Goal: Information Seeking & Learning: Learn about a topic

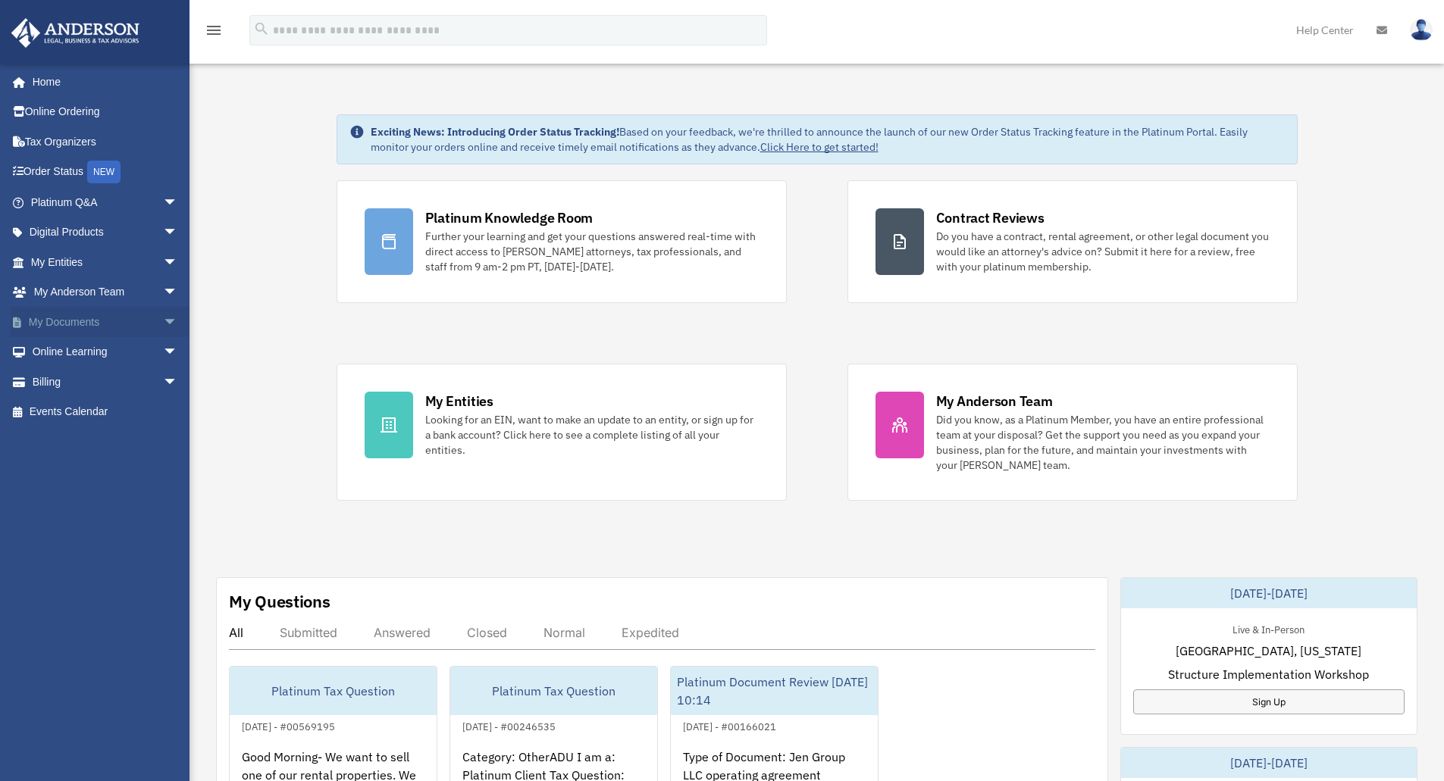
click at [78, 322] on link "My Documents arrow_drop_down" at bounding box center [106, 322] width 190 height 30
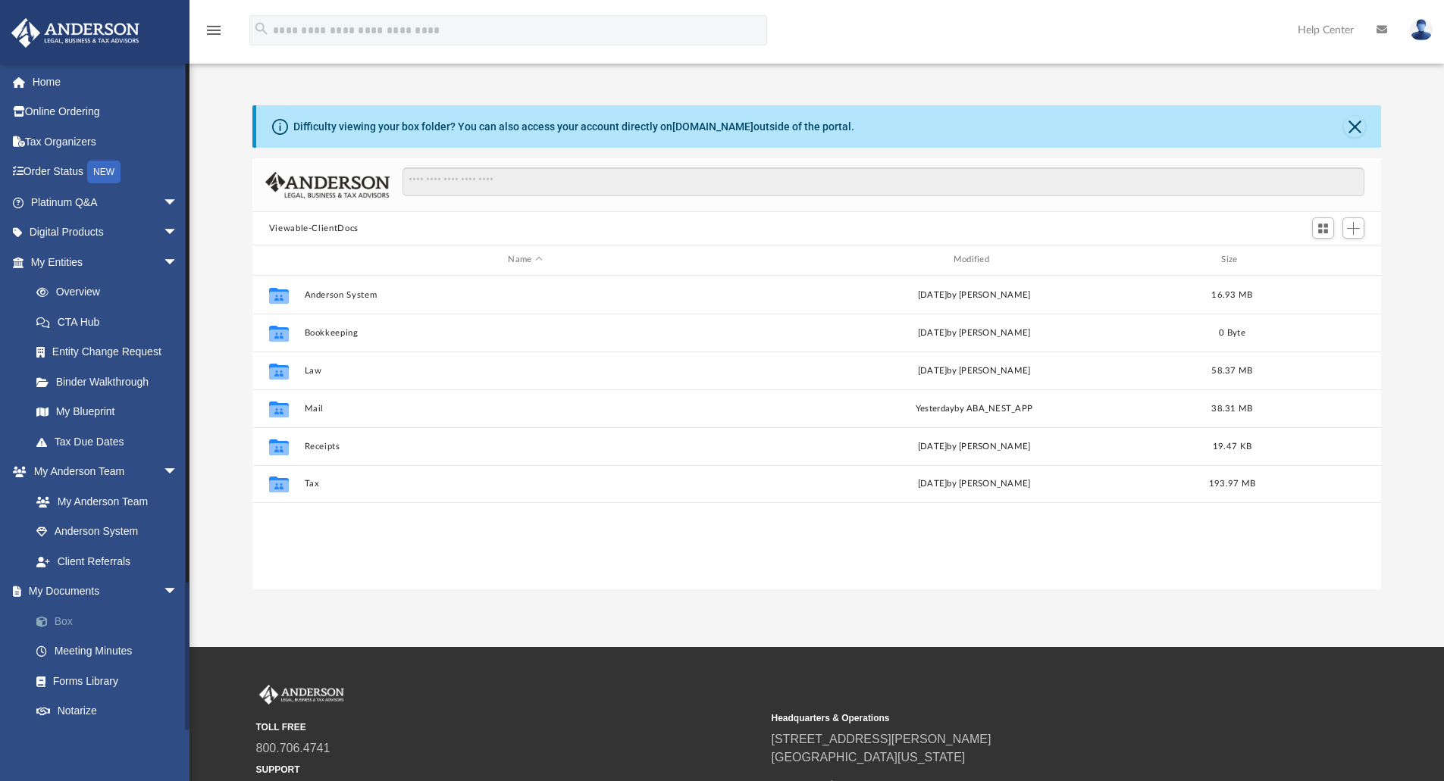
scroll to position [333, 1117]
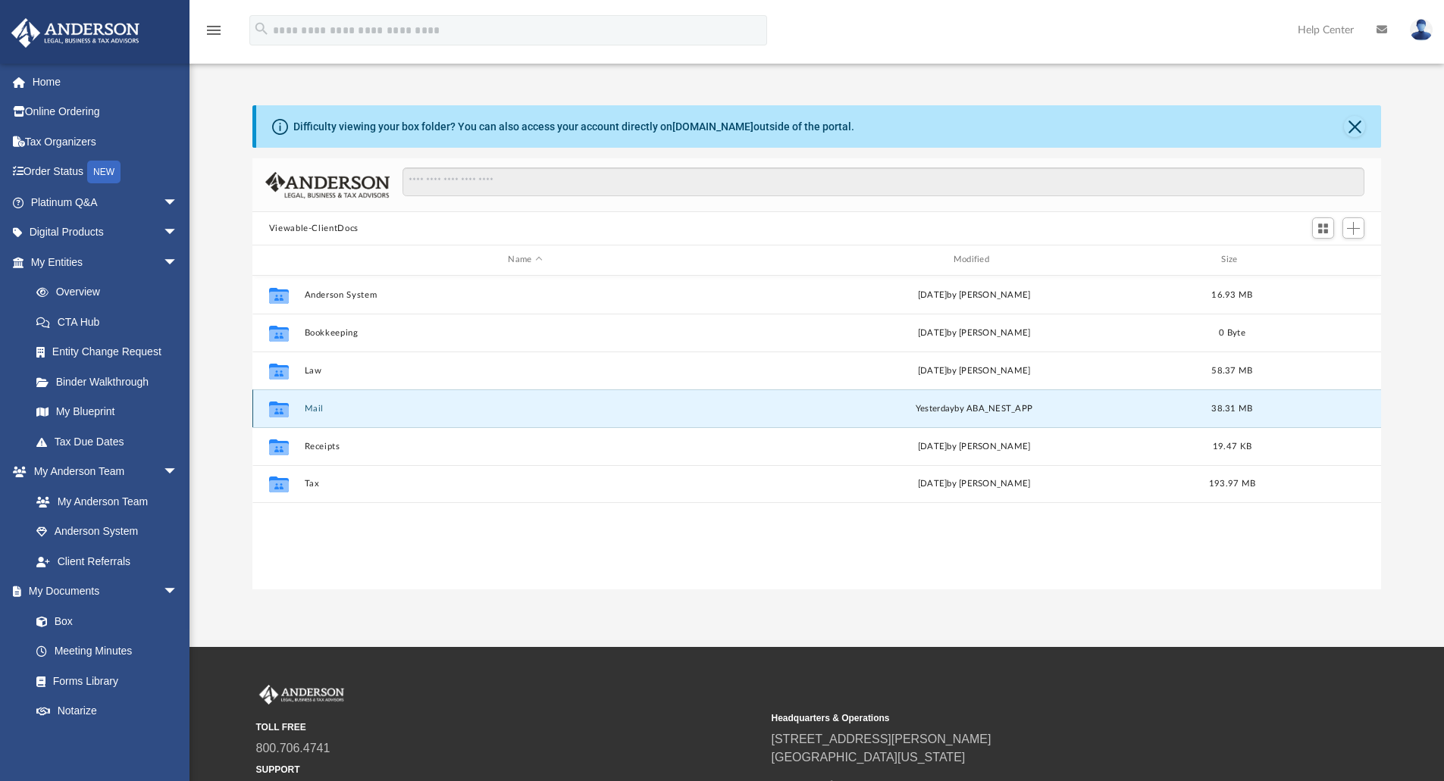
click at [314, 408] on button "Mail" at bounding box center [525, 409] width 442 height 10
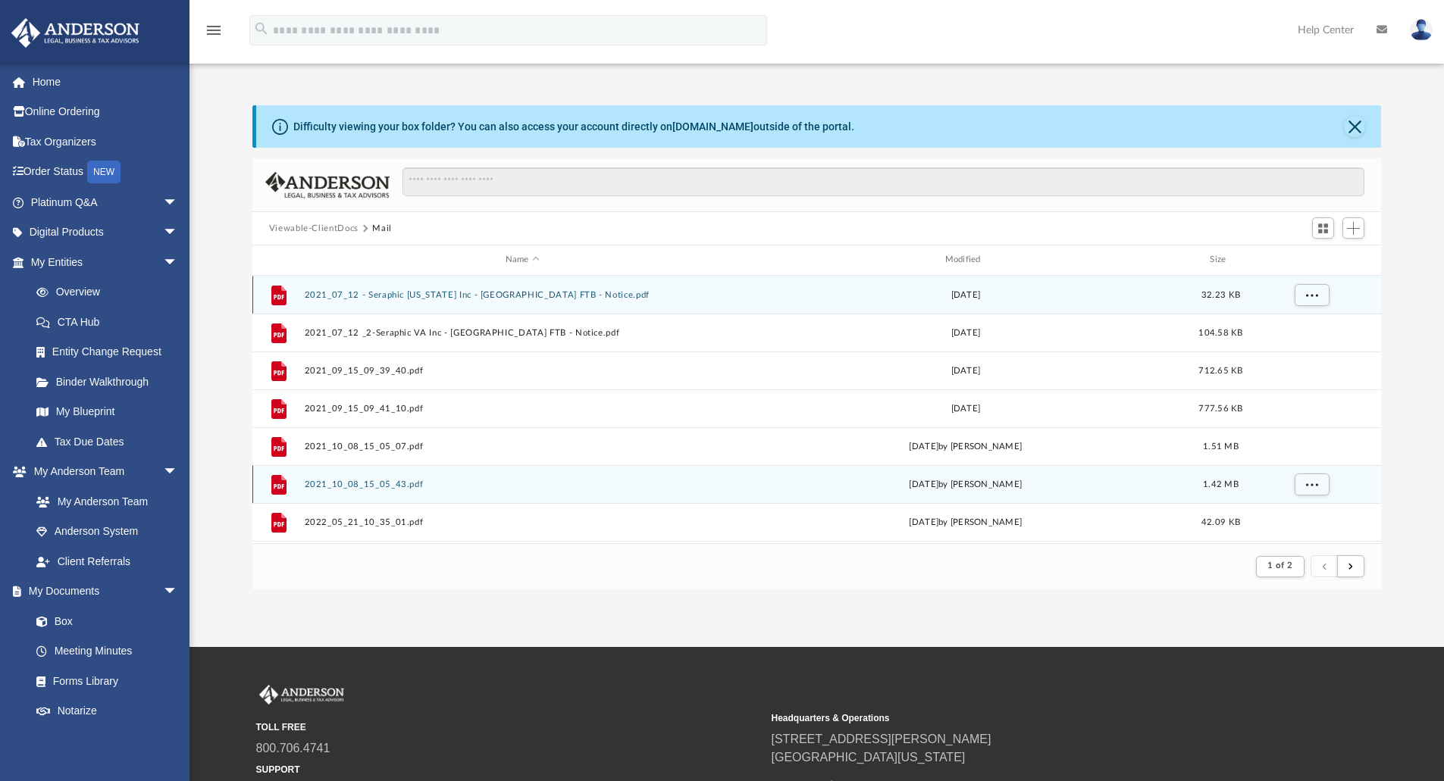
scroll to position [286, 1117]
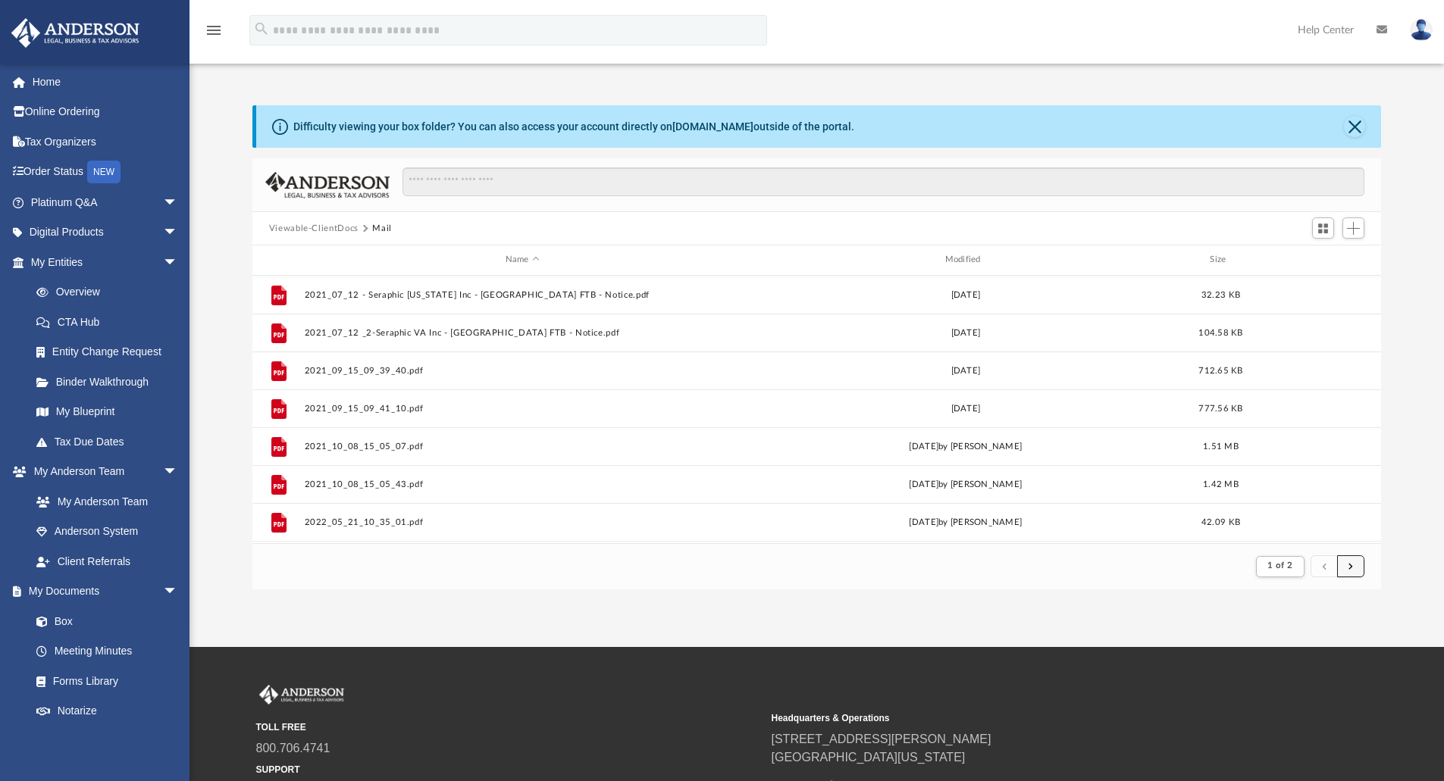
click at [1350, 571] on button "submit" at bounding box center [1350, 566] width 27 height 22
click at [1352, 570] on span "submit" at bounding box center [1350, 566] width 5 height 8
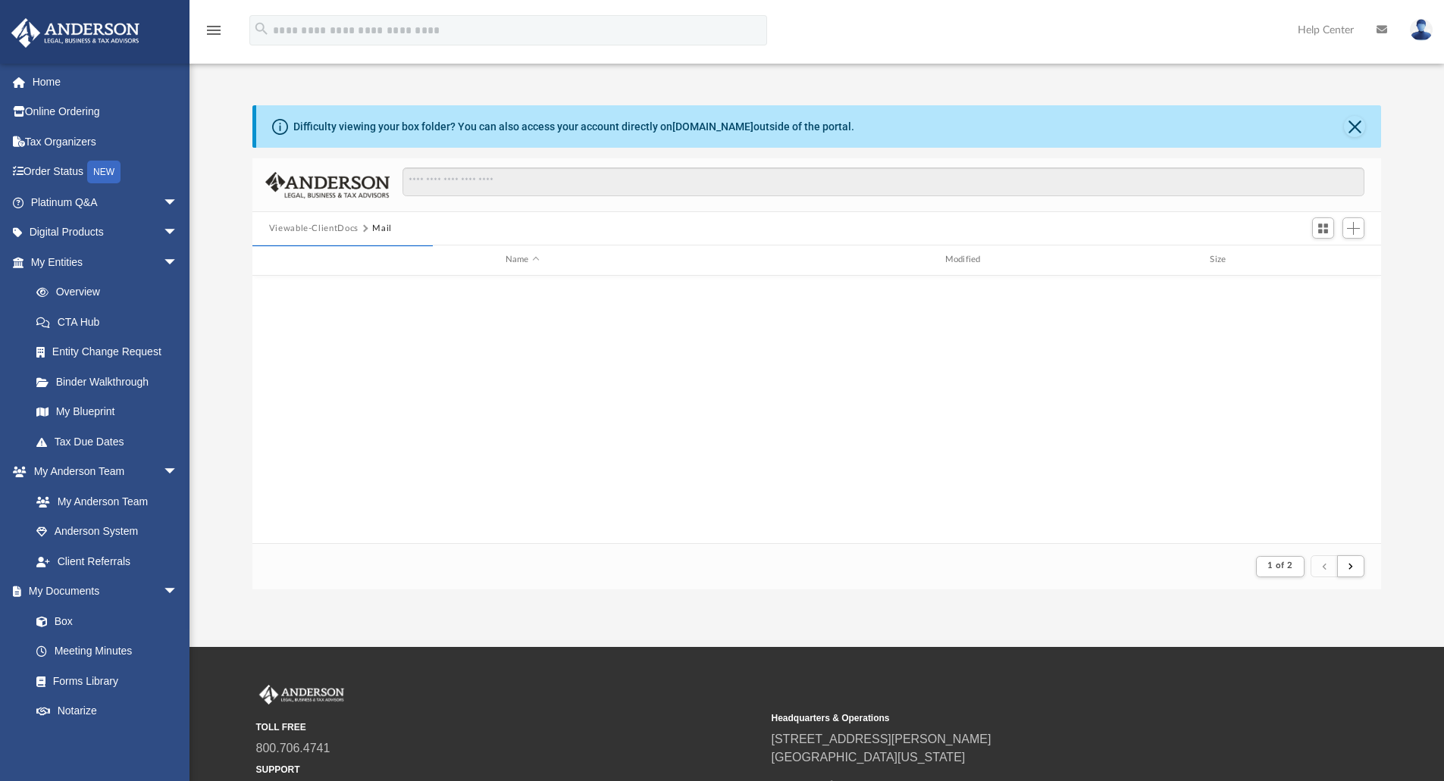
scroll to position [1627, 0]
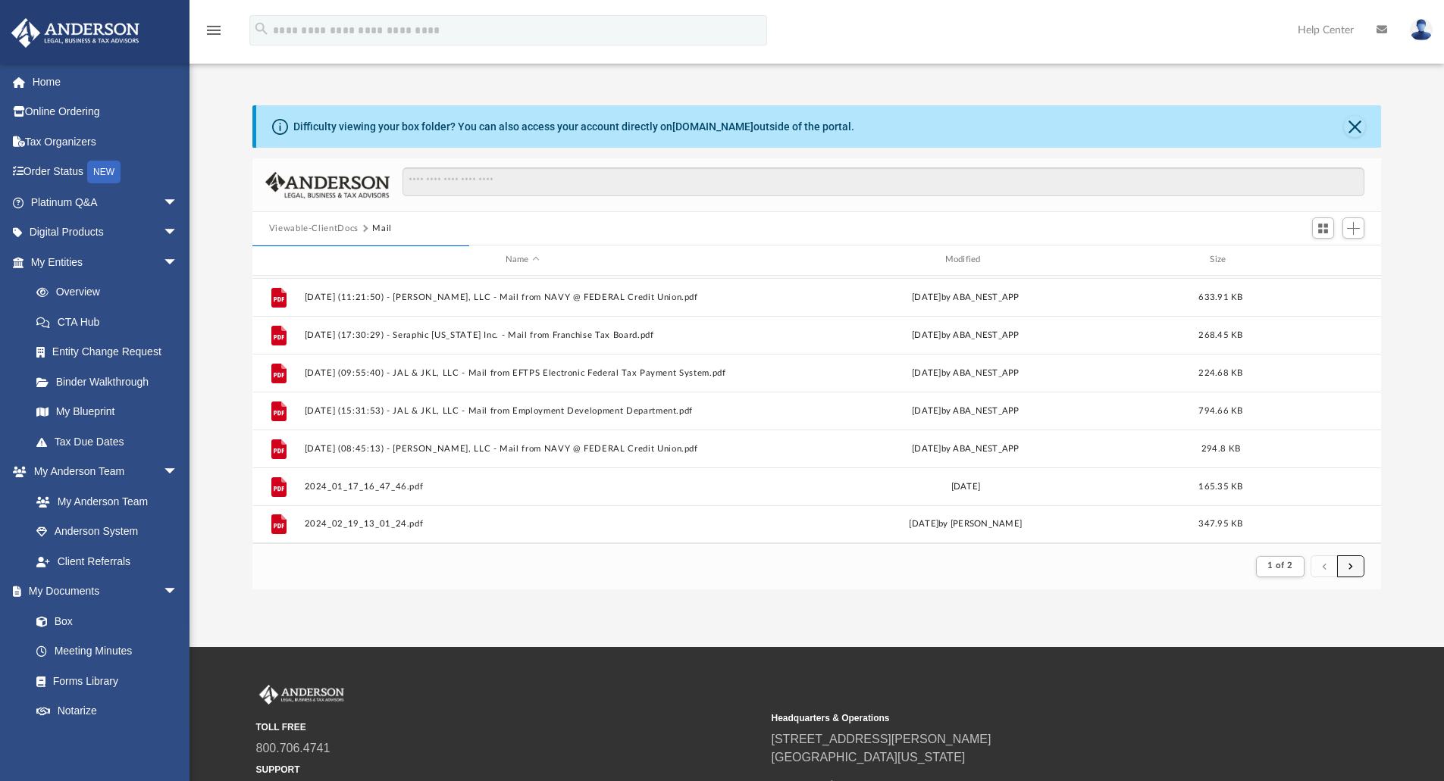
click at [1350, 570] on span "submit" at bounding box center [1350, 566] width 5 height 8
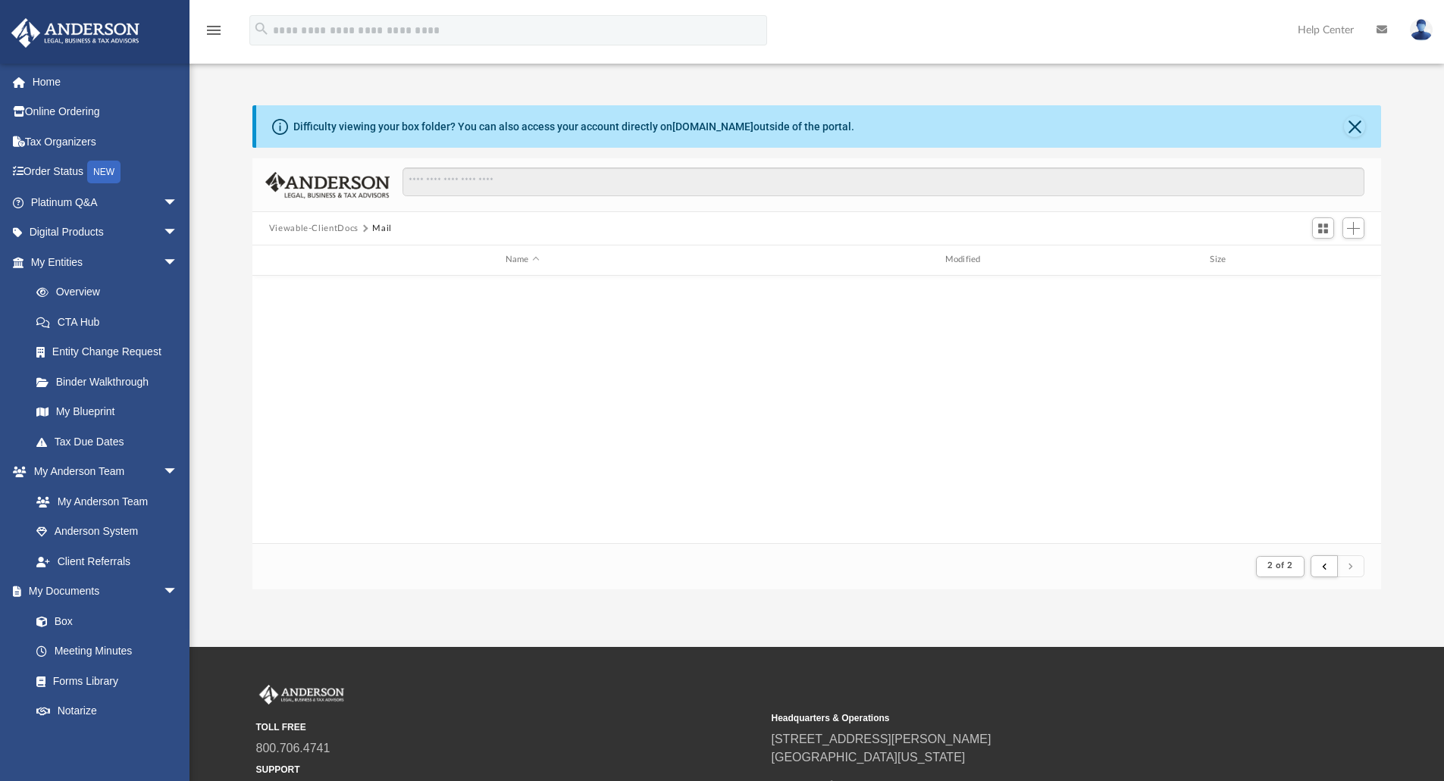
scroll to position [1134, 0]
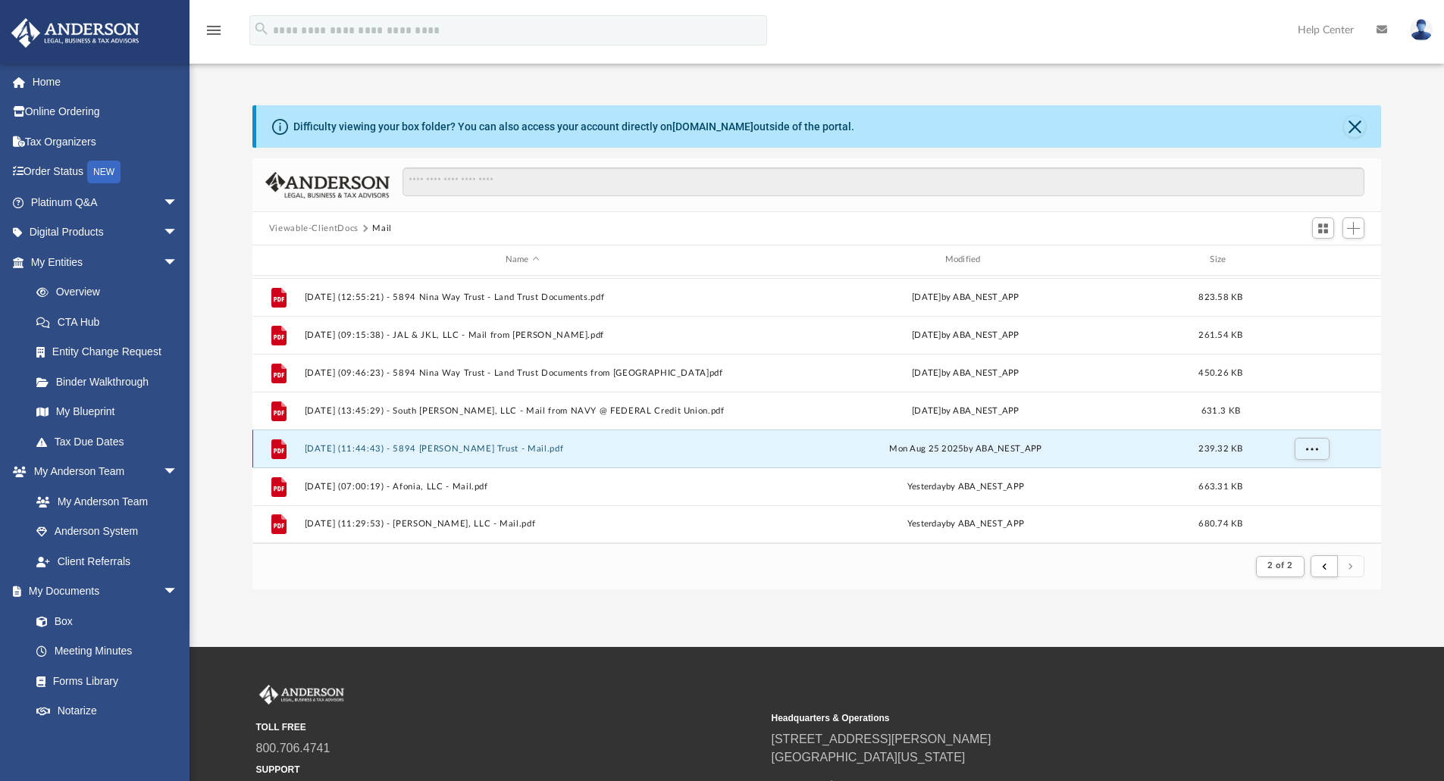
click at [438, 446] on button "2025.08.25 (11:44:43) - 5894 Nina Way Trust - Mail.pdf" at bounding box center [522, 449] width 436 height 10
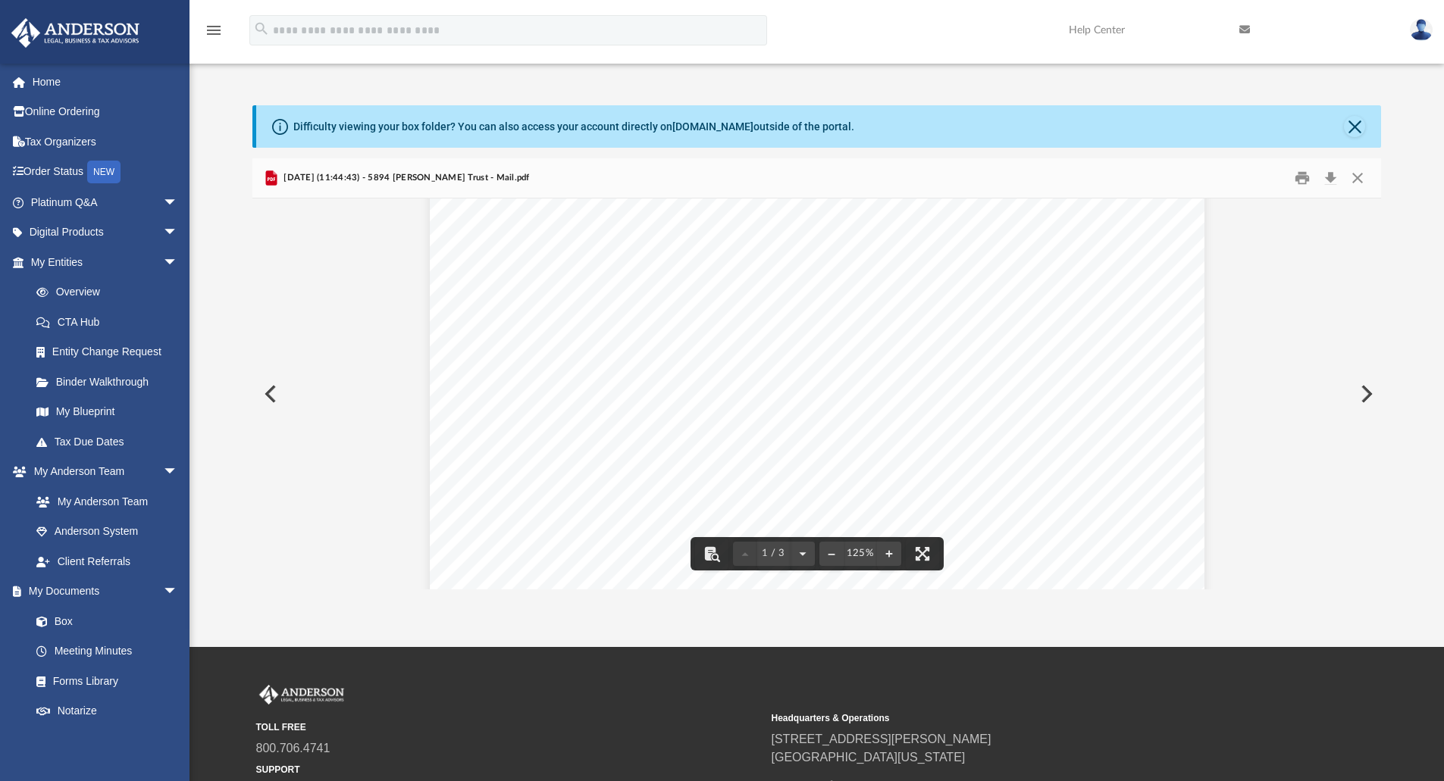
scroll to position [200, 0]
click at [264, 393] on button "Preview" at bounding box center [268, 394] width 33 height 42
click at [1366, 393] on button "Preview" at bounding box center [1364, 394] width 33 height 42
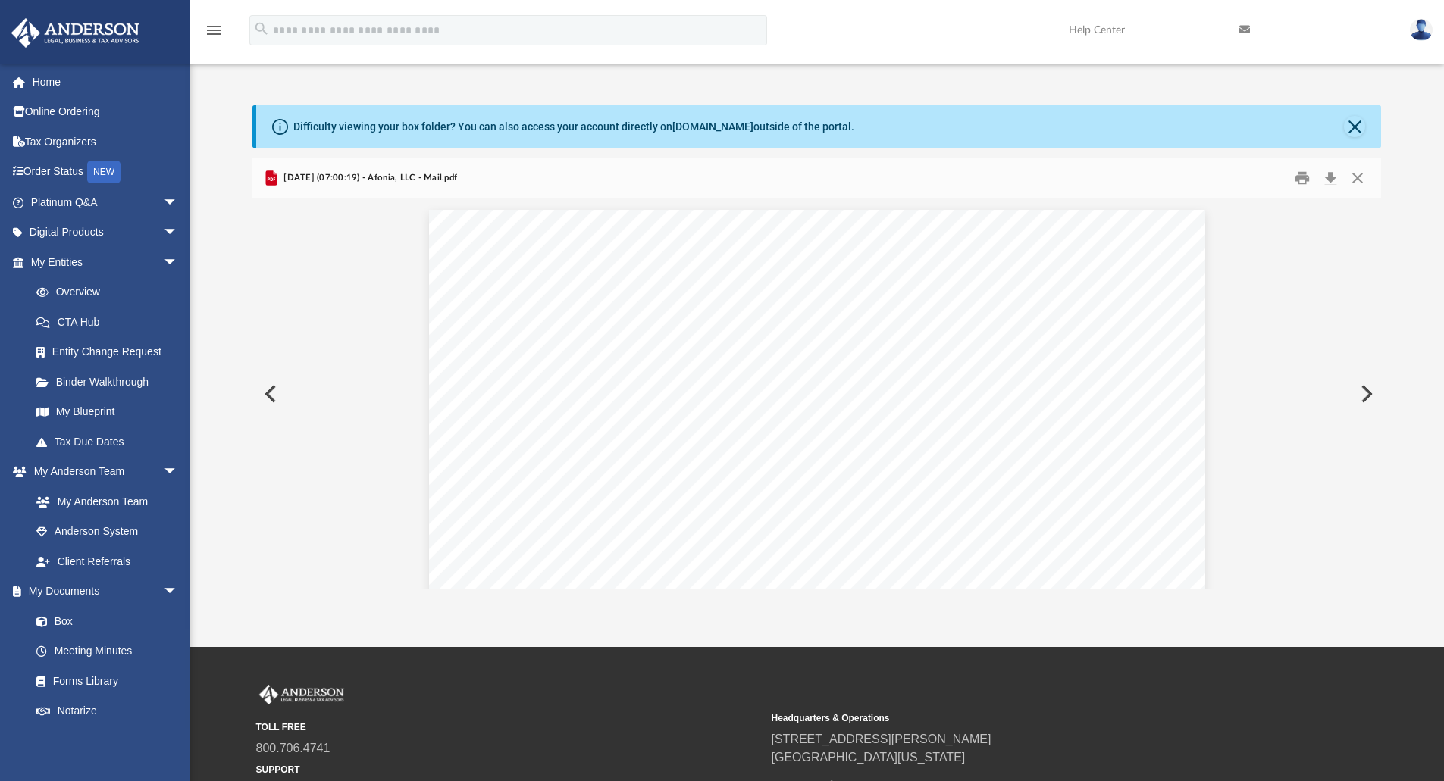
click at [1363, 389] on button "Preview" at bounding box center [1364, 394] width 33 height 42
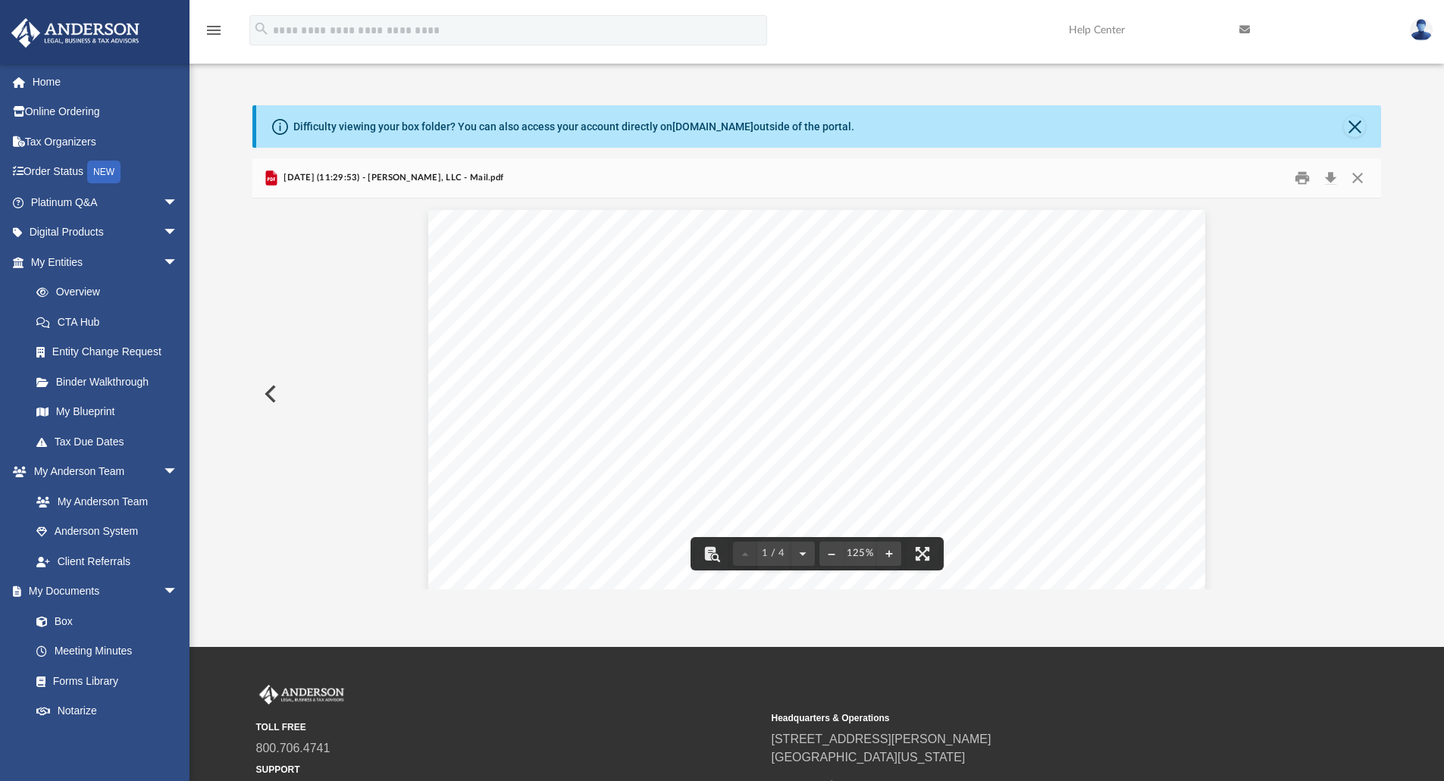
click at [1356, 176] on button "Close" at bounding box center [1357, 178] width 27 height 23
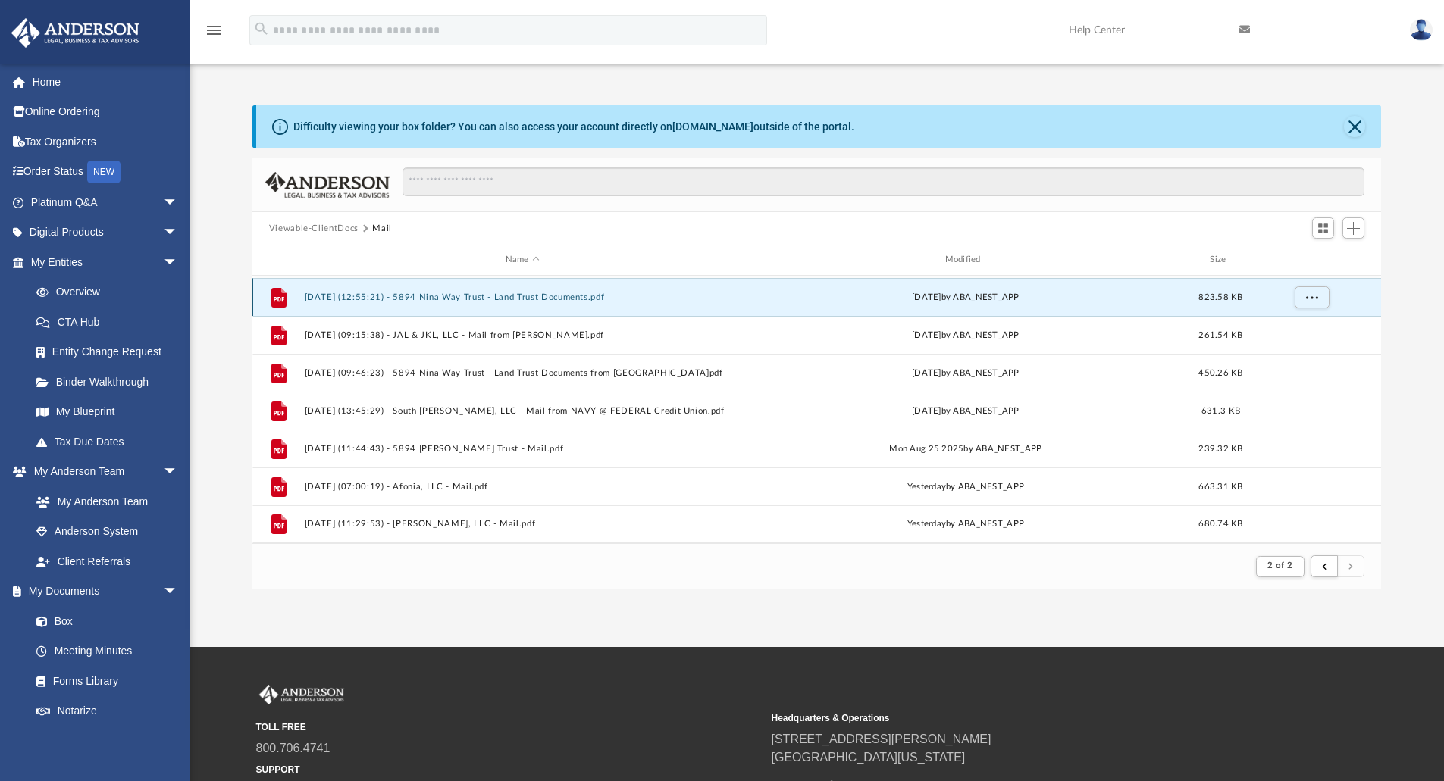
click at [504, 301] on button "2025.07.17 (12:55:21) - 5894 Nina Way Trust - Land Trust Documents.pdf" at bounding box center [522, 298] width 436 height 10
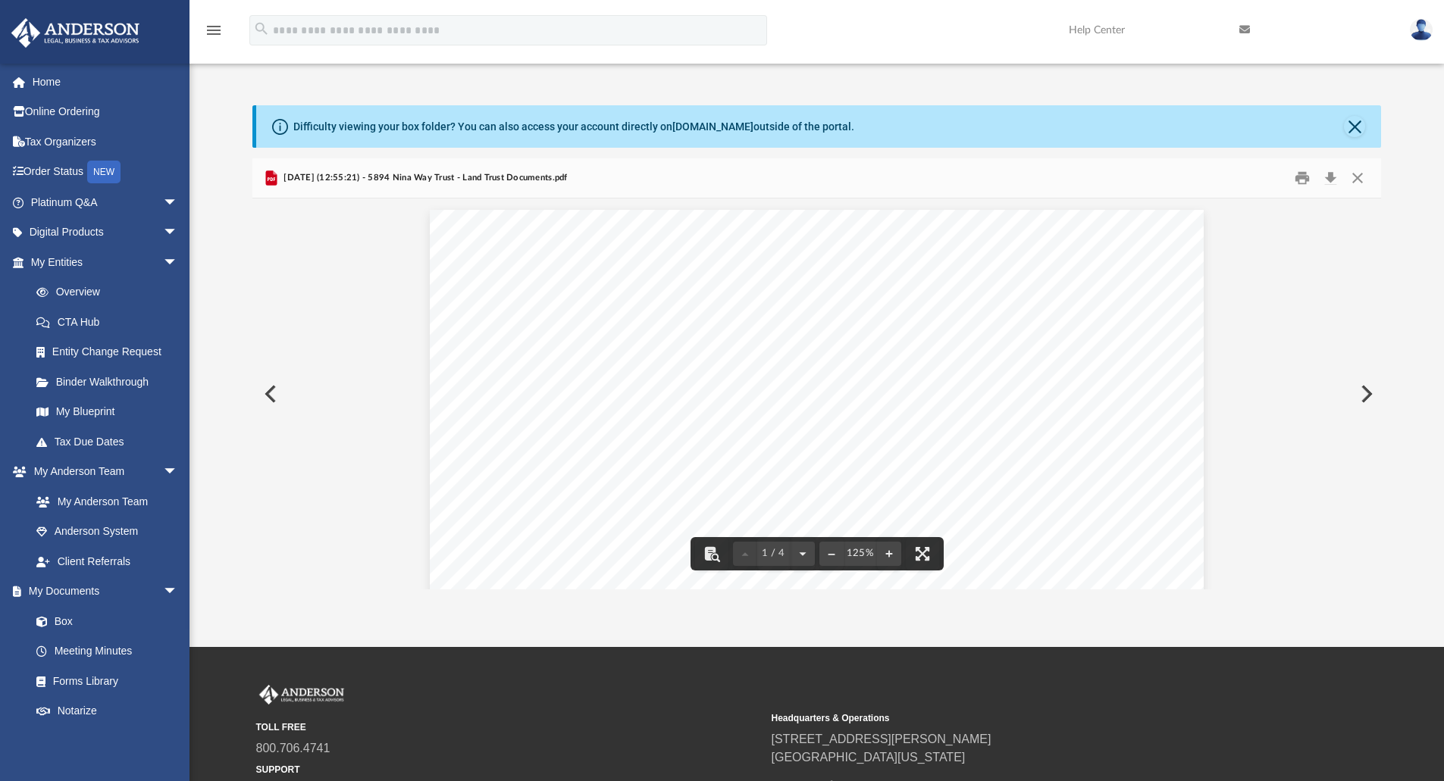
click at [271, 399] on button "Preview" at bounding box center [268, 394] width 33 height 42
click at [1359, 181] on button "Close" at bounding box center [1357, 178] width 27 height 23
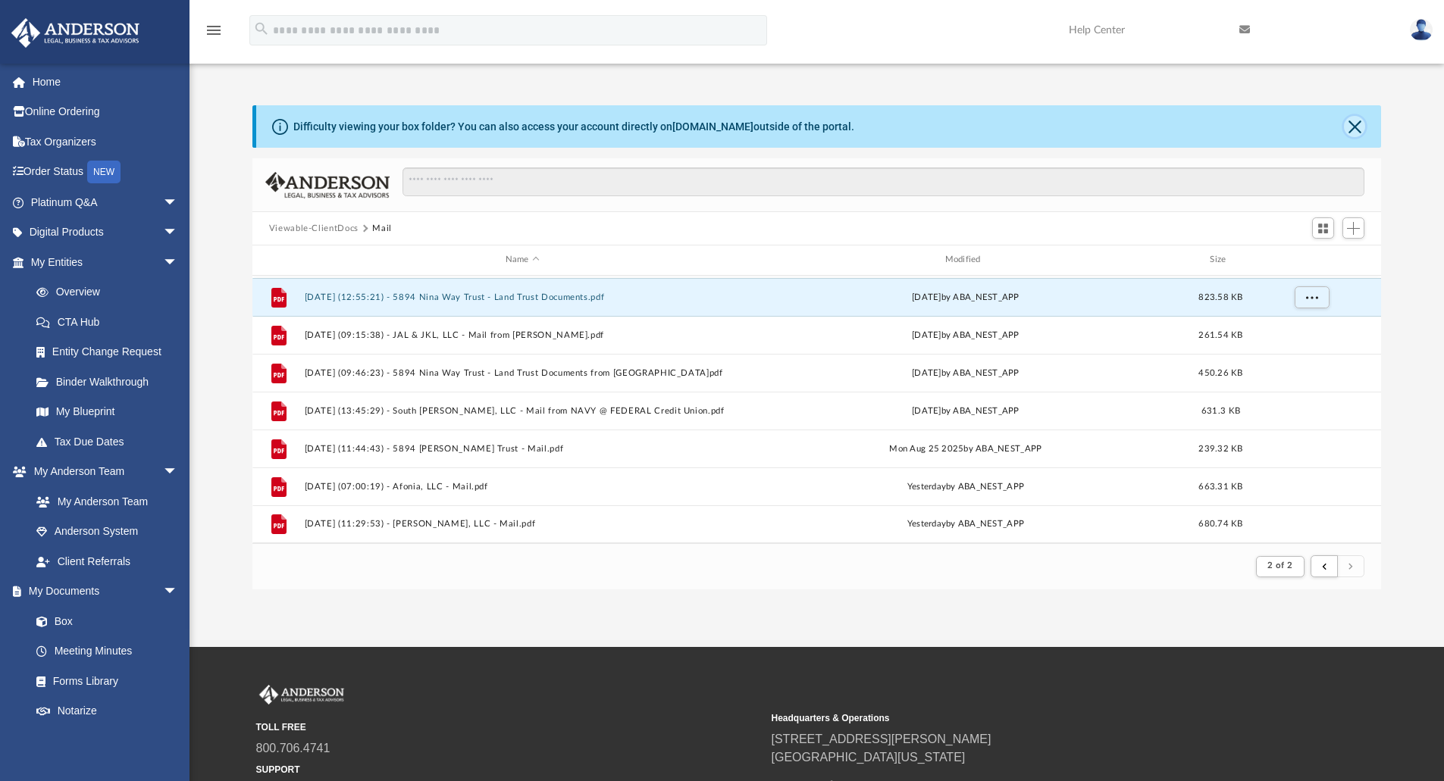
click at [1359, 130] on button "Close" at bounding box center [1354, 126] width 21 height 21
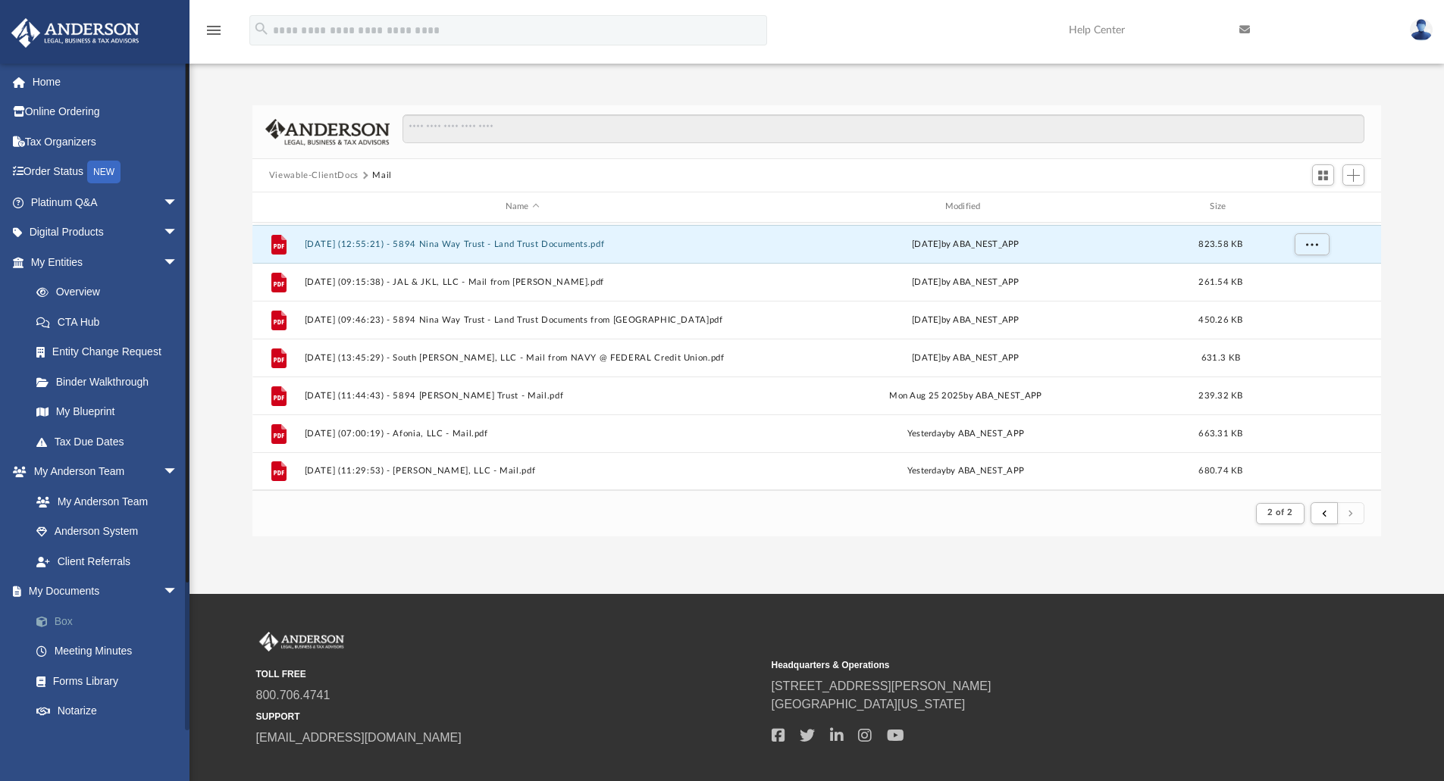
click at [66, 615] on link "Box" at bounding box center [111, 621] width 180 height 30
click at [331, 177] on button "Viewable-ClientDocs" at bounding box center [313, 176] width 89 height 14
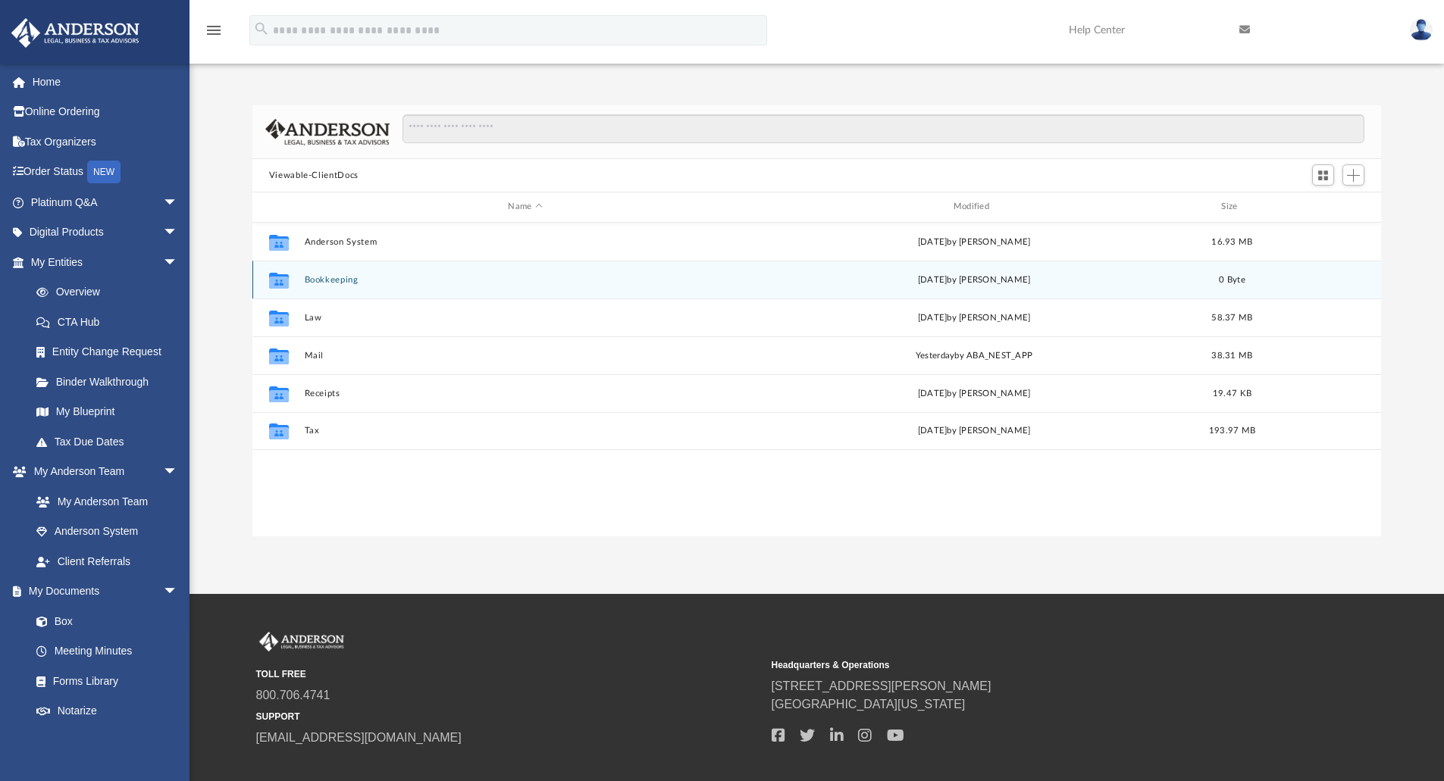
scroll to position [333, 1117]
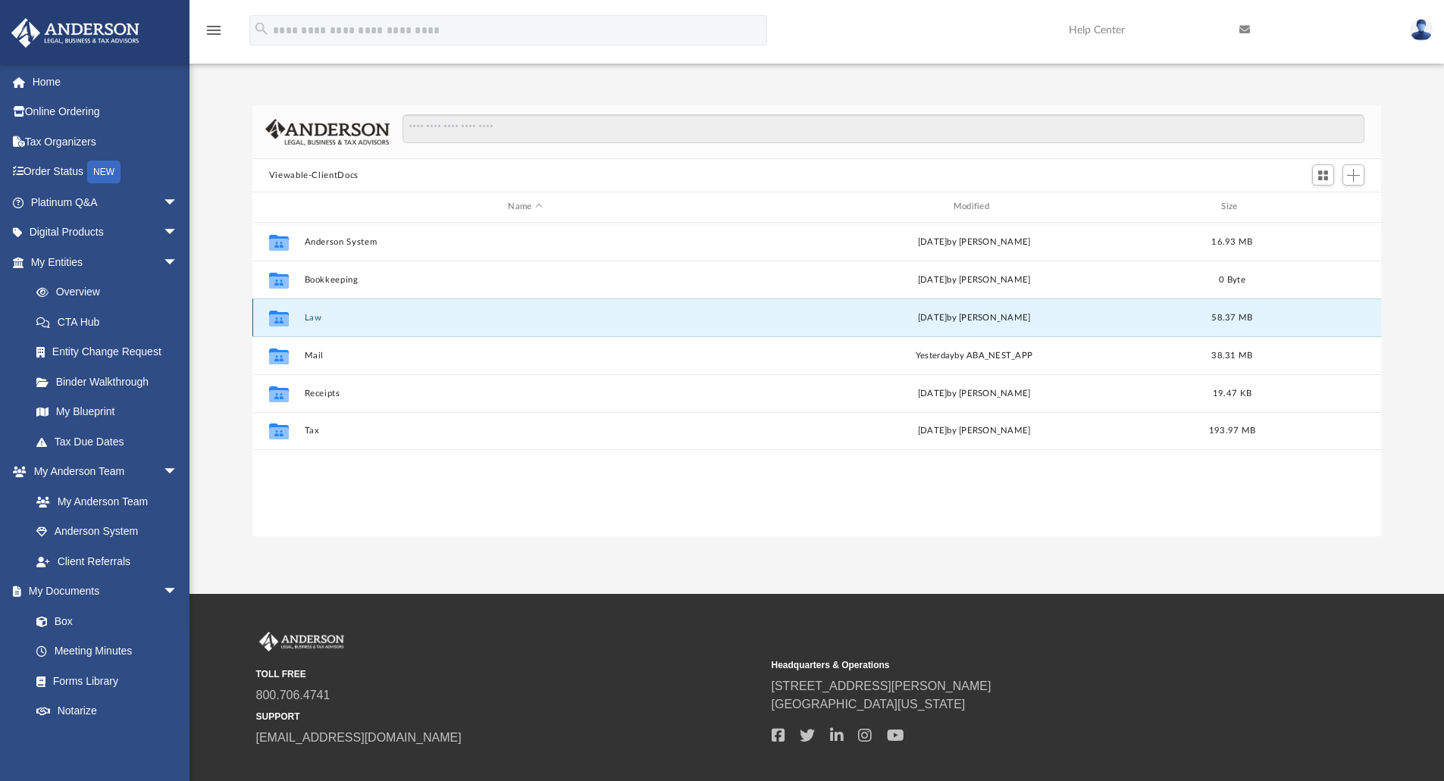
click at [316, 321] on button "Law" at bounding box center [525, 318] width 442 height 10
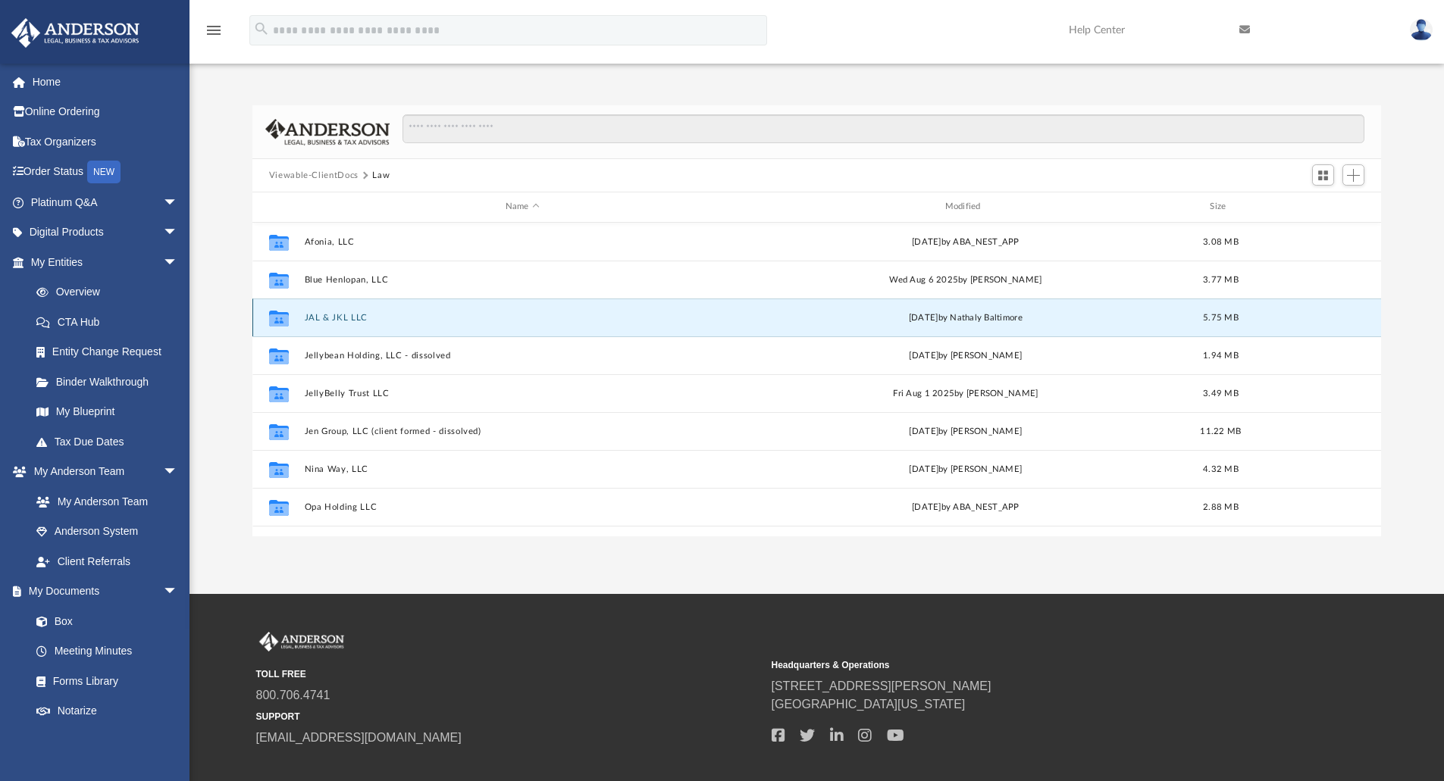
click at [333, 314] on button "JAL & JKL LLC" at bounding box center [522, 318] width 436 height 10
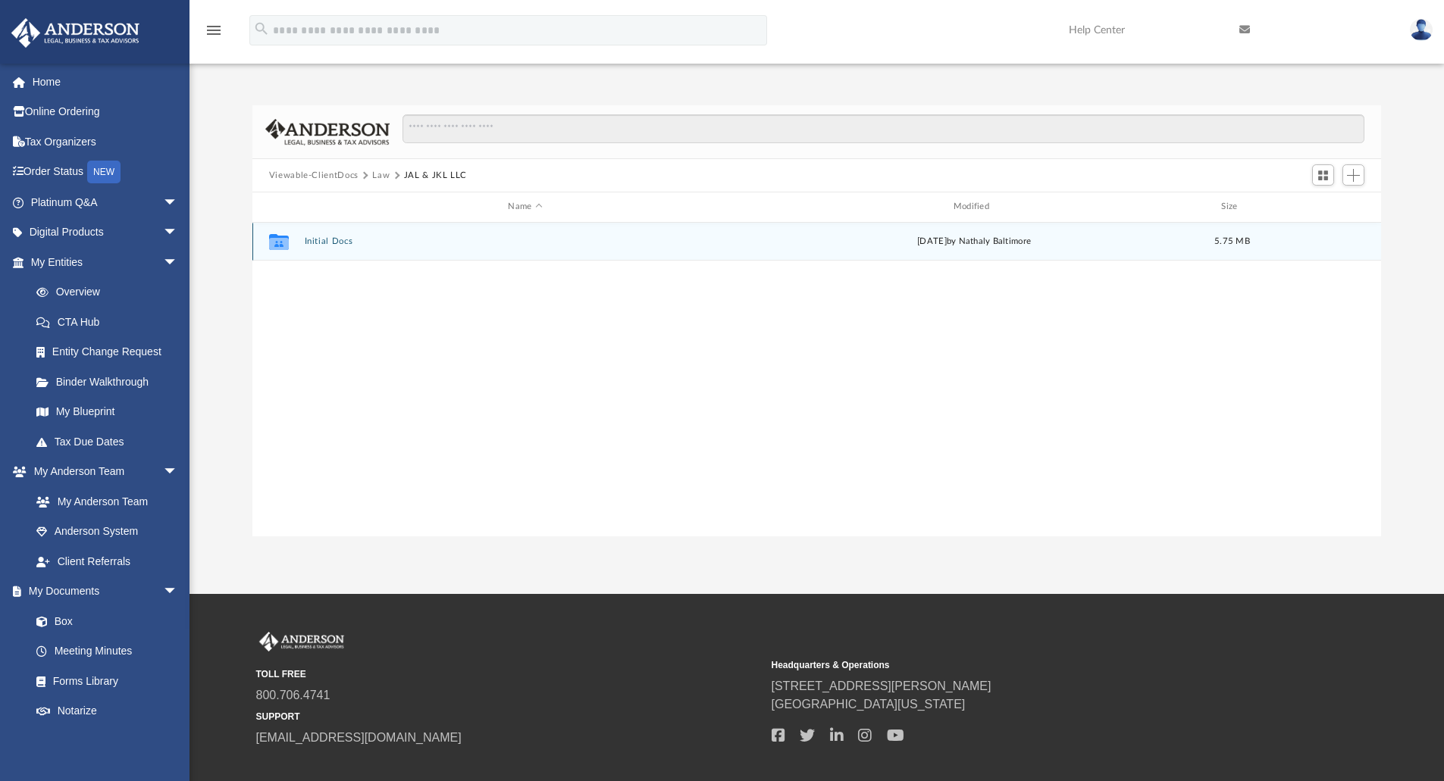
click at [337, 241] on button "Initial Docs" at bounding box center [525, 241] width 442 height 10
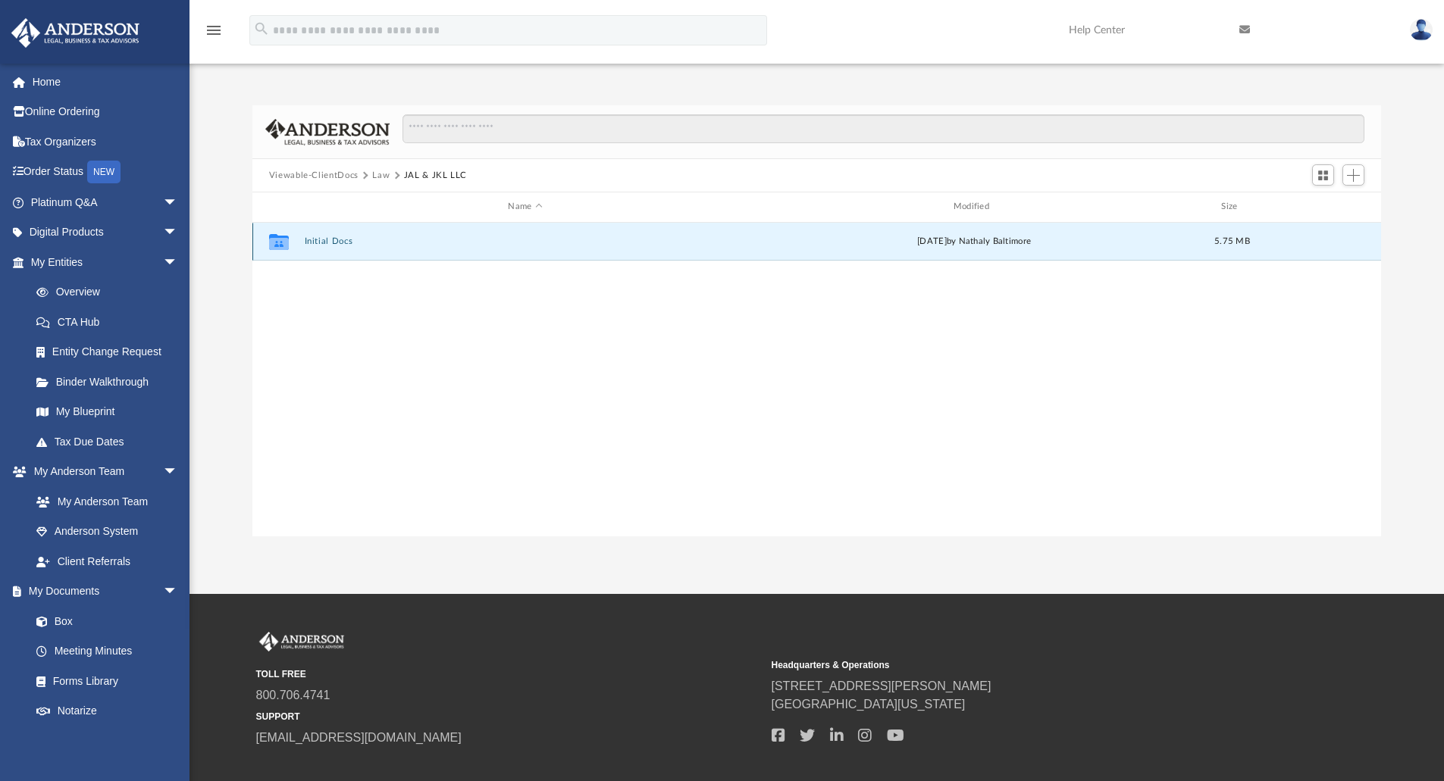
click at [337, 241] on button "Initial Docs" at bounding box center [525, 241] width 442 height 10
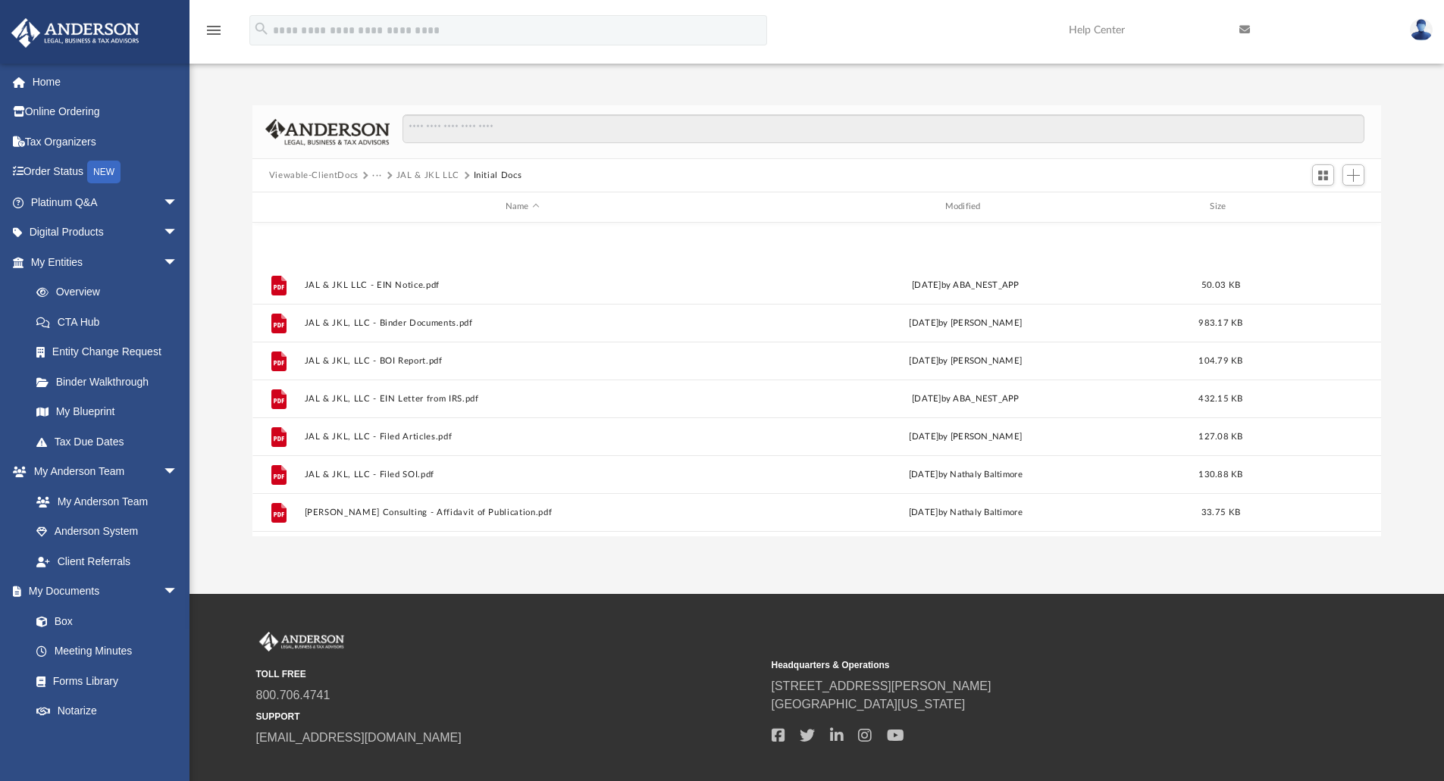
scroll to position [179, 0]
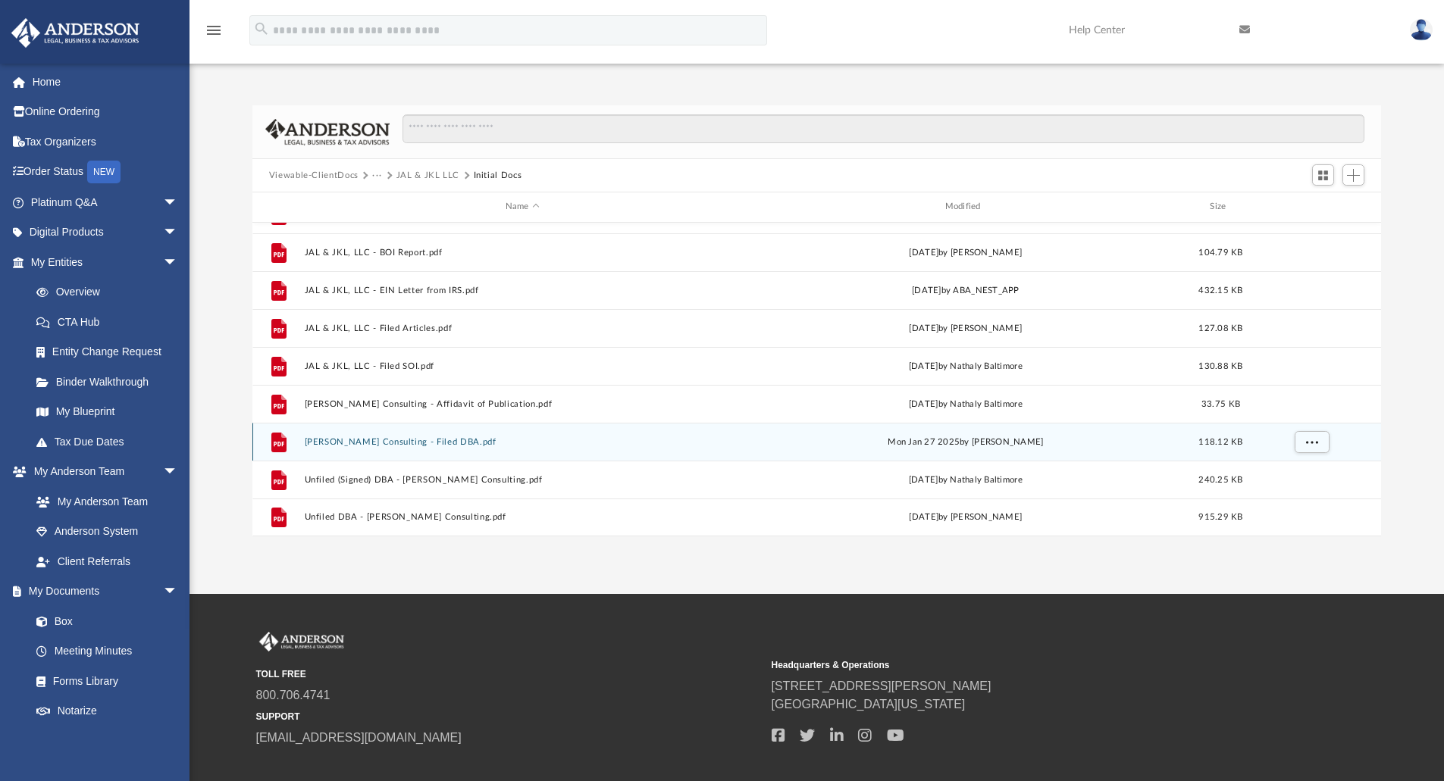
click at [361, 439] on button "Jennifer Lloyd Consulting - Filed DBA.pdf" at bounding box center [522, 442] width 436 height 10
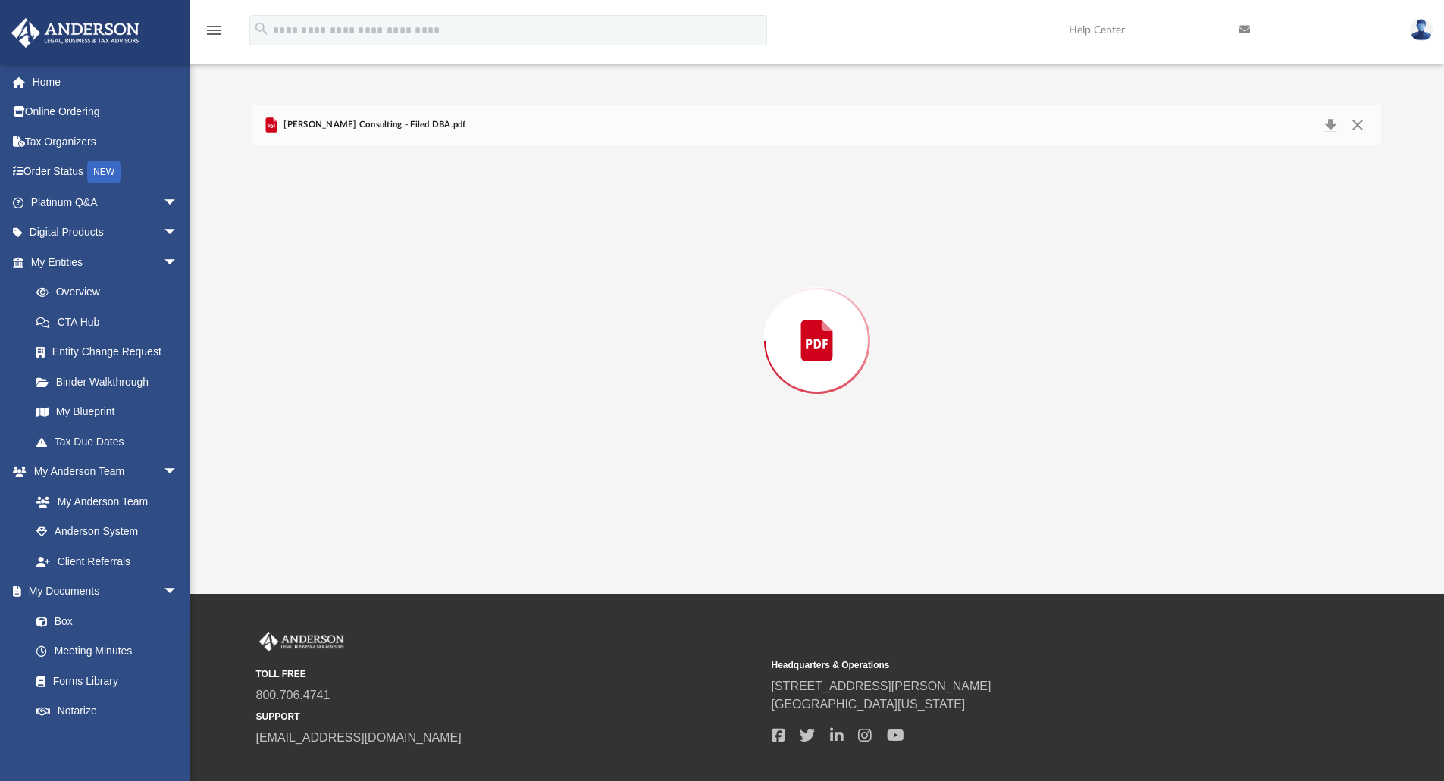
click at [361, 439] on div "Preview" at bounding box center [816, 340] width 1129 height 391
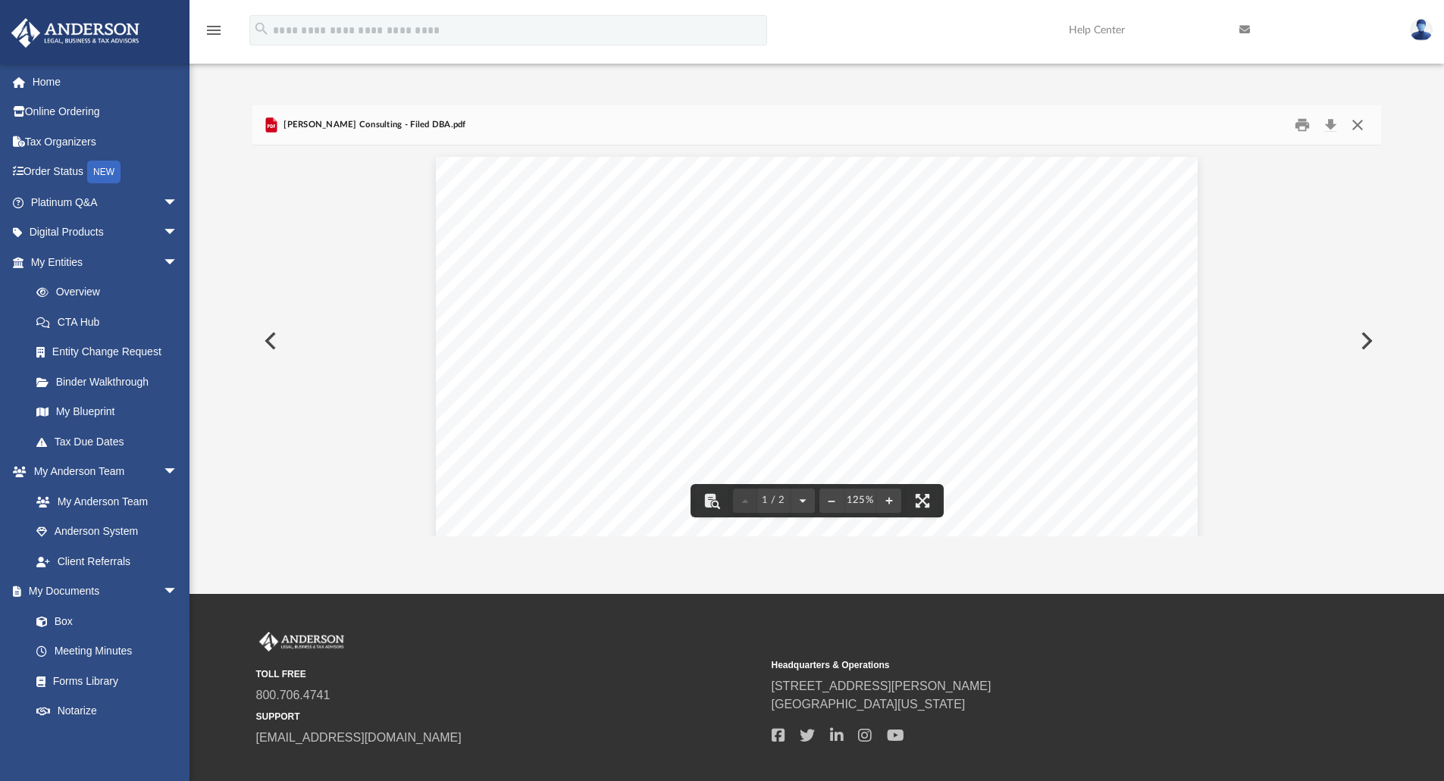
drag, startPoint x: 1356, startPoint y: 125, endPoint x: 1334, endPoint y: 140, distance: 26.7
click at [1356, 125] on button "Close" at bounding box center [1357, 125] width 27 height 23
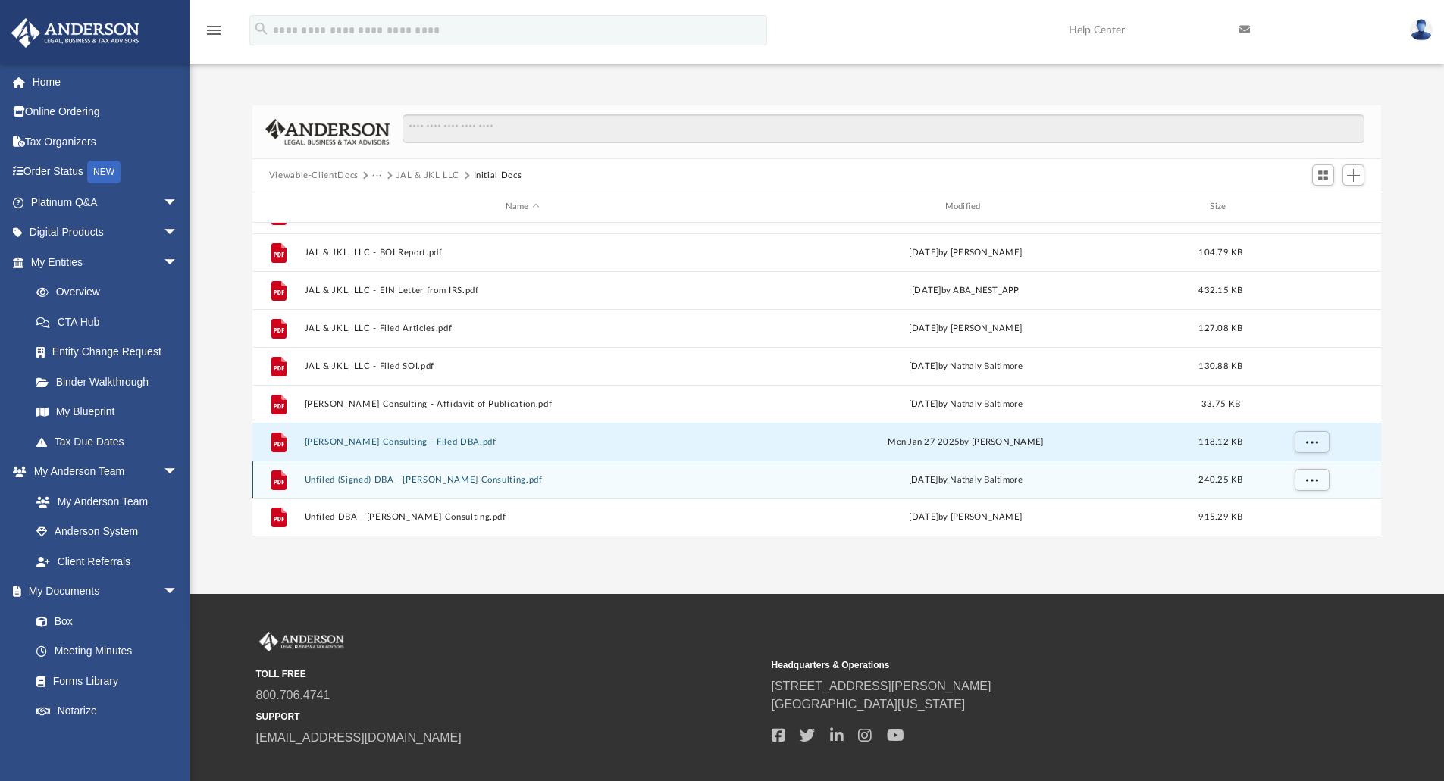
click at [405, 471] on div "File Unfiled (Signed) DBA - Jennifer Lloyd Consulting.pdf Tue Jan 14 2025 by Na…" at bounding box center [816, 480] width 1129 height 38
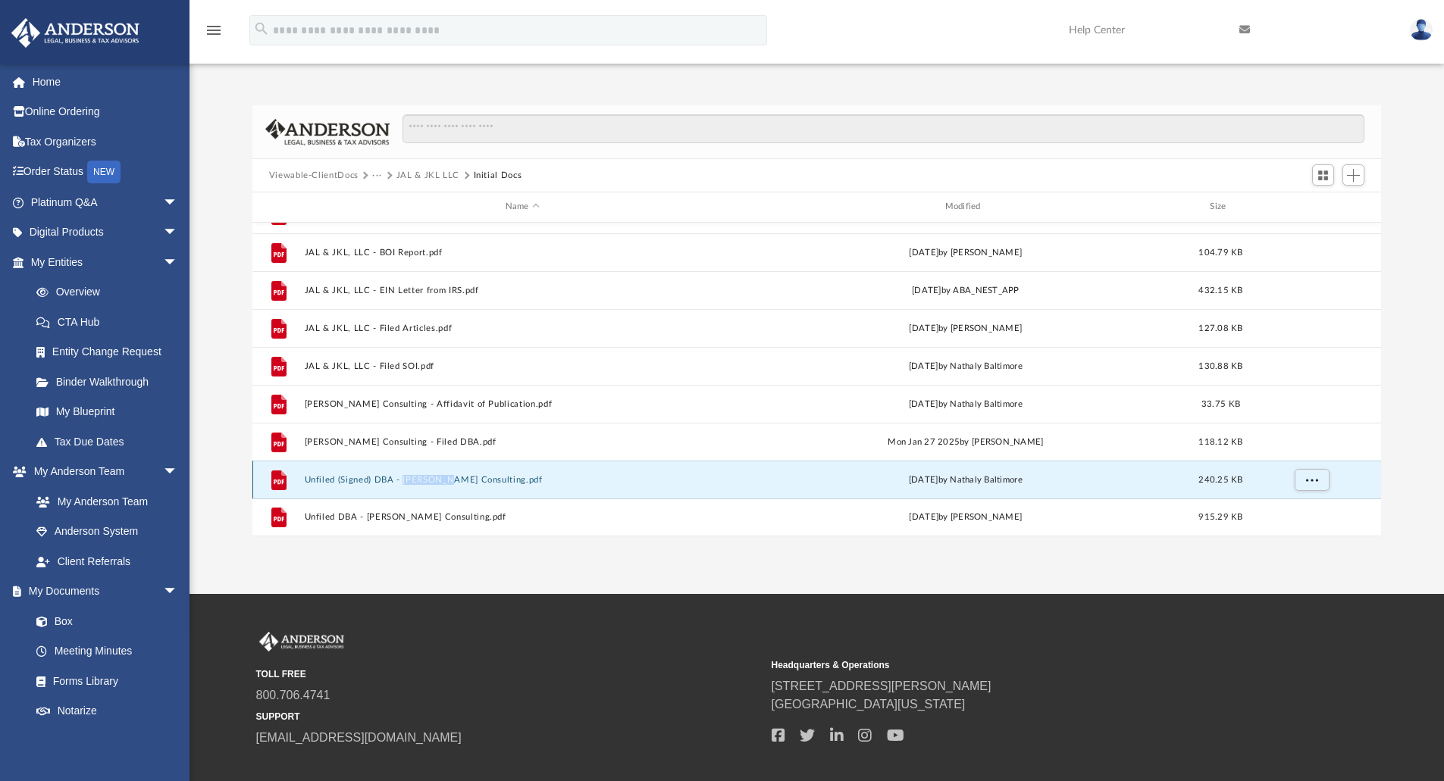
click at [405, 471] on div "File Unfiled (Signed) DBA - Jennifer Lloyd Consulting.pdf Tue Jan 14 2025 by Na…" at bounding box center [816, 480] width 1129 height 38
click at [374, 475] on button "Unfiled (Signed) DBA - Jennifer Lloyd Consulting.pdf" at bounding box center [522, 480] width 436 height 10
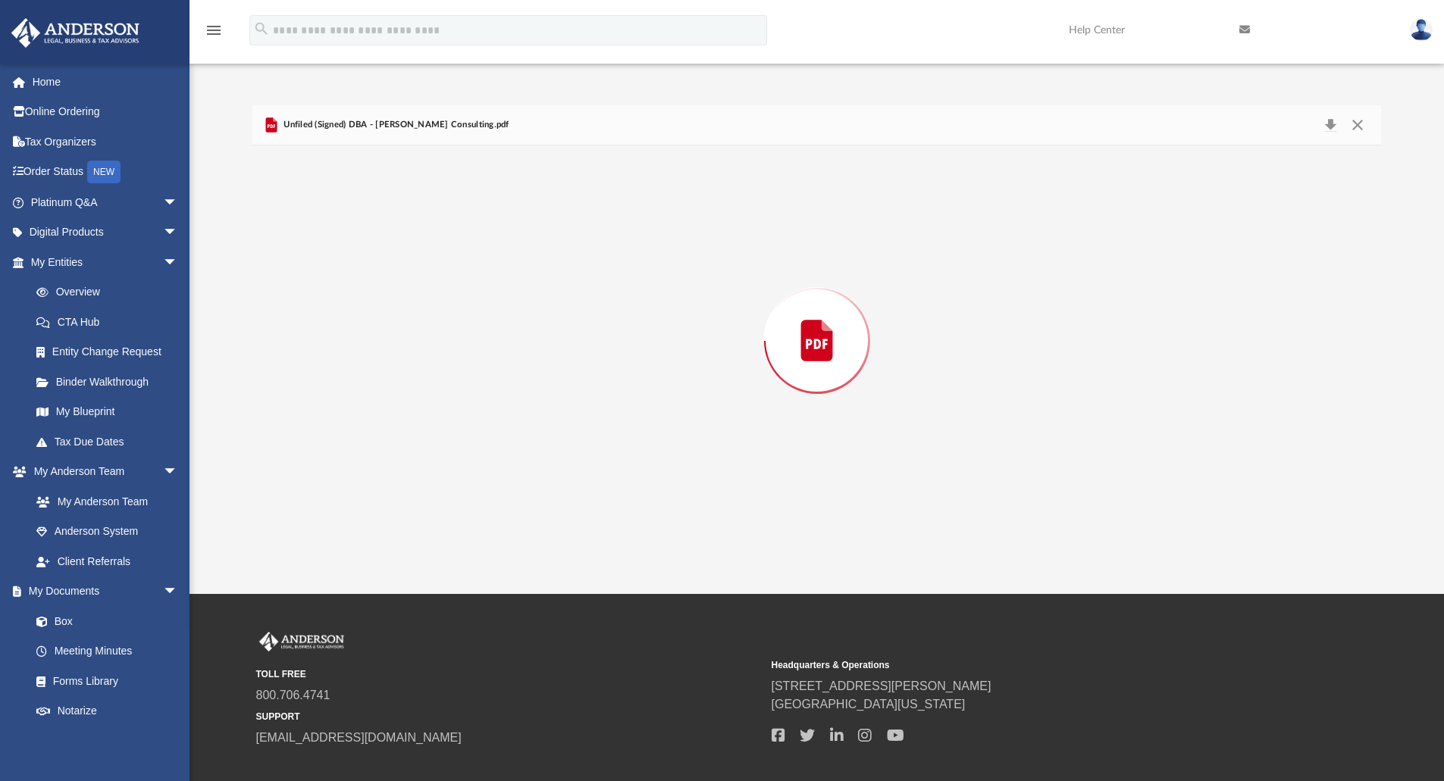
click at [374, 475] on div "Preview" at bounding box center [816, 340] width 1129 height 391
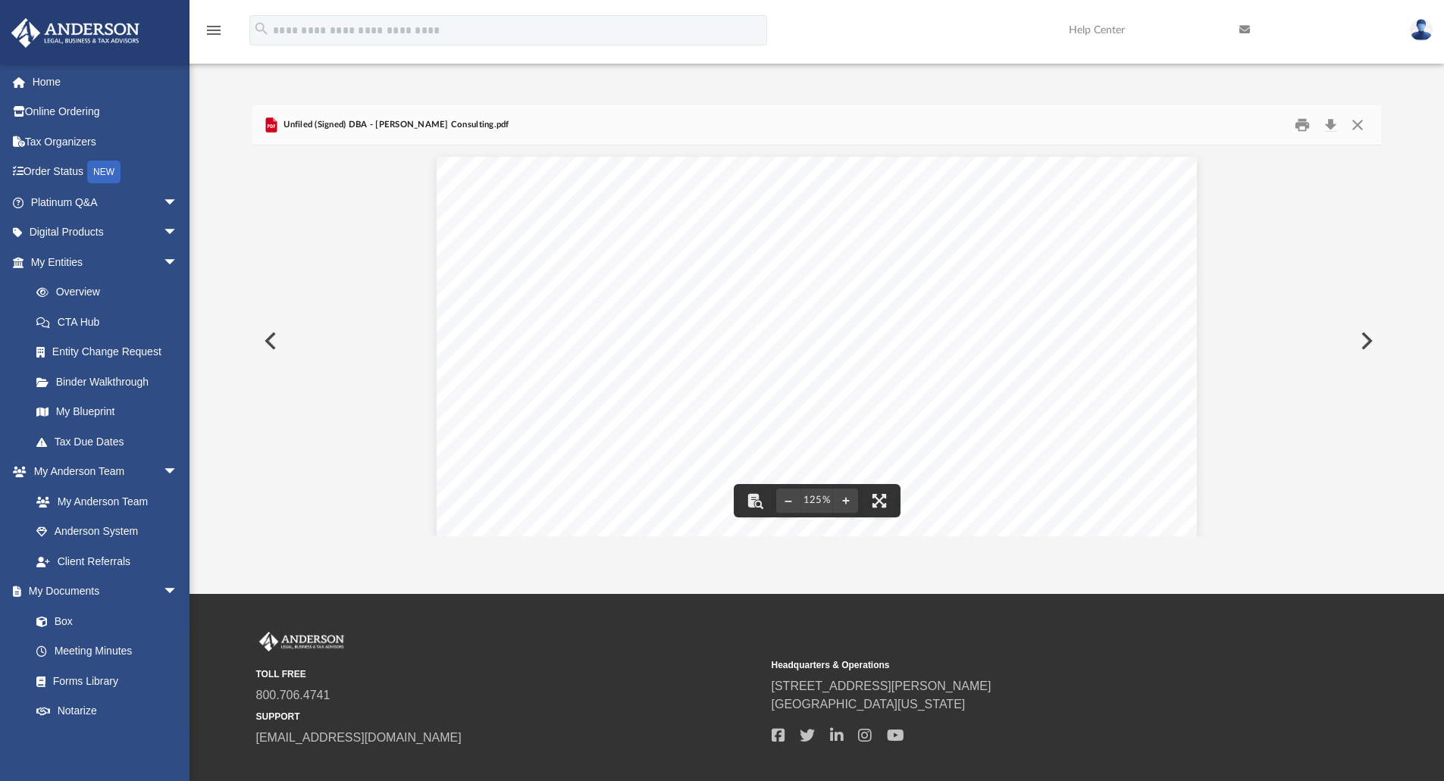
click at [357, 126] on span "Unfiled (Signed) DBA - Jennifer Lloyd Consulting.pdf" at bounding box center [394, 125] width 229 height 14
click at [1356, 127] on button "Close" at bounding box center [1357, 125] width 27 height 23
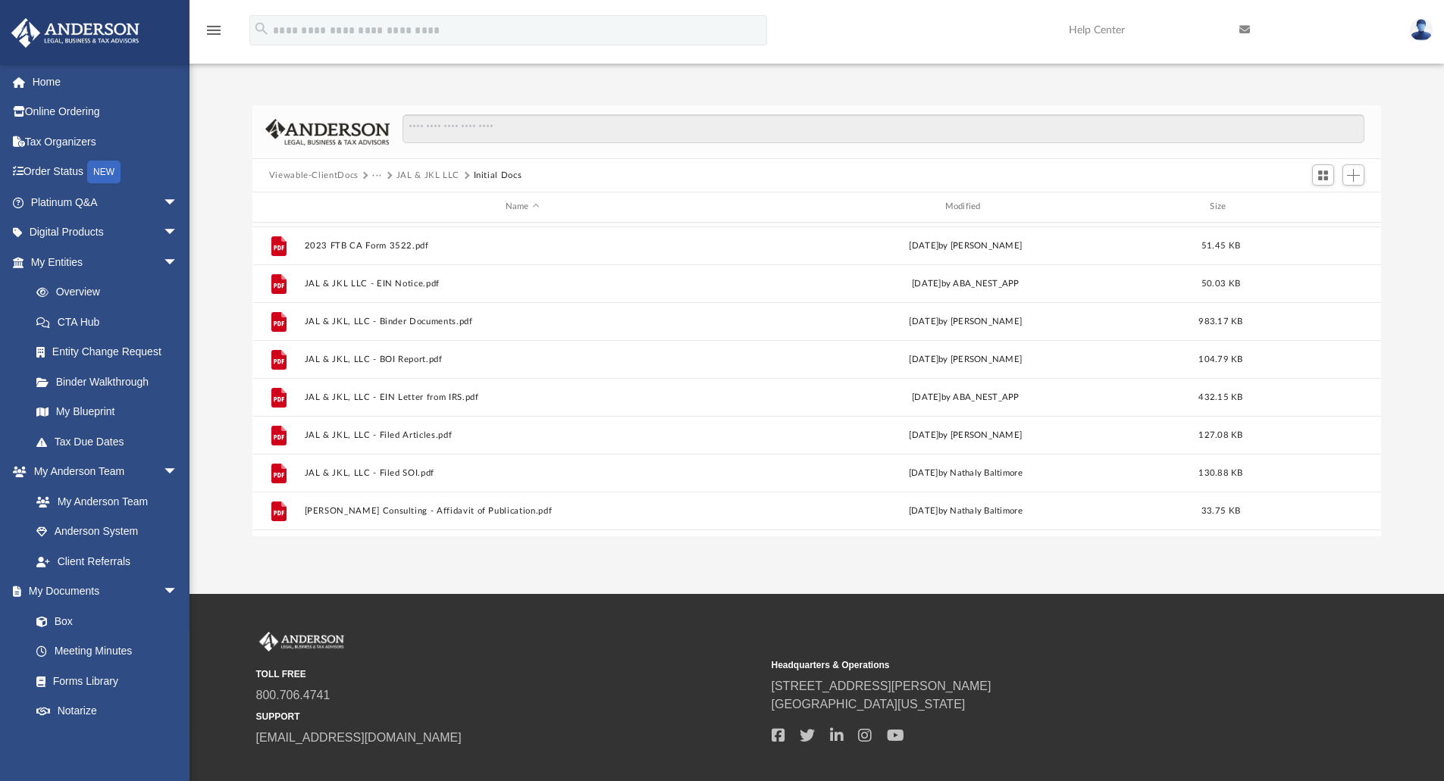
scroll to position [90, 0]
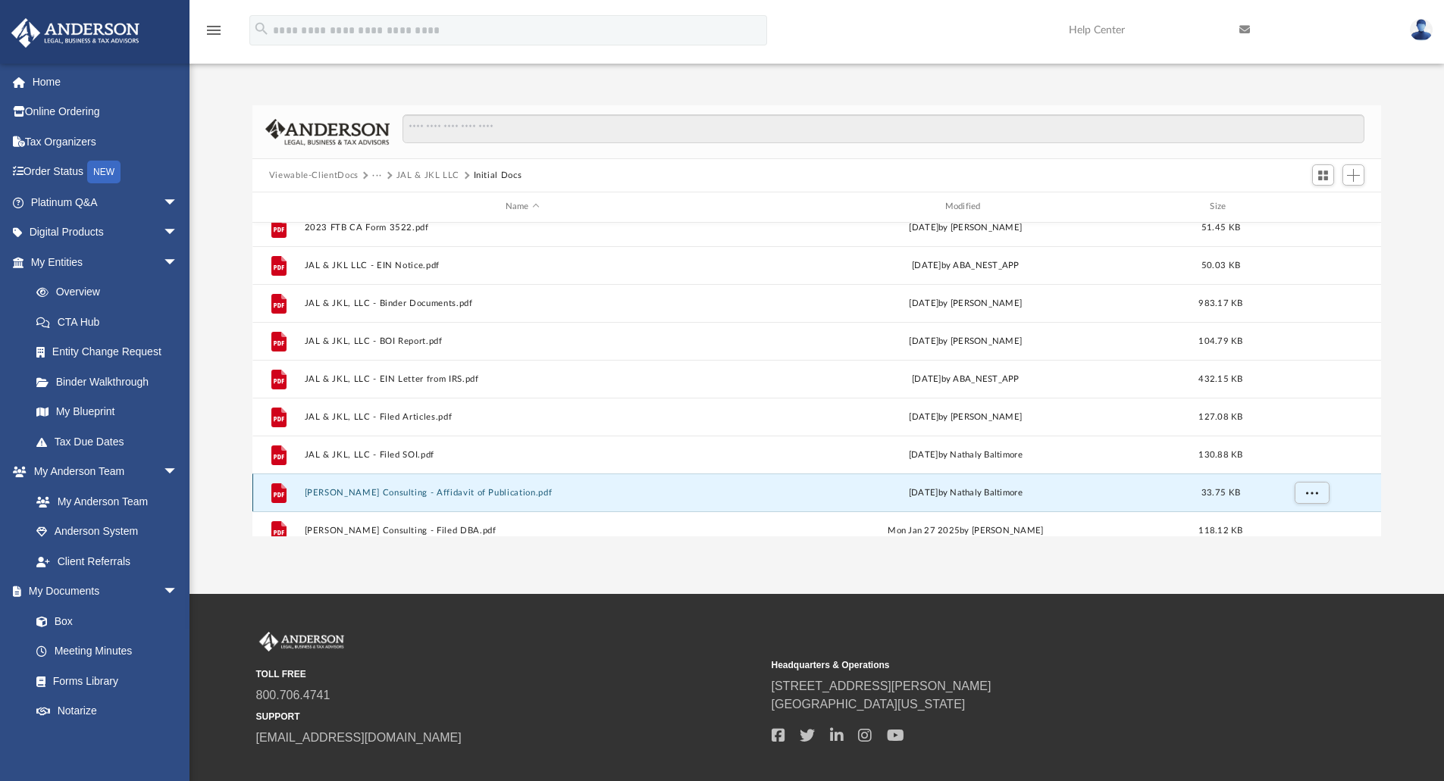
click at [402, 489] on button "Jennifer Lloyd Consulting - Affidavit of Publication.pdf" at bounding box center [522, 493] width 436 height 10
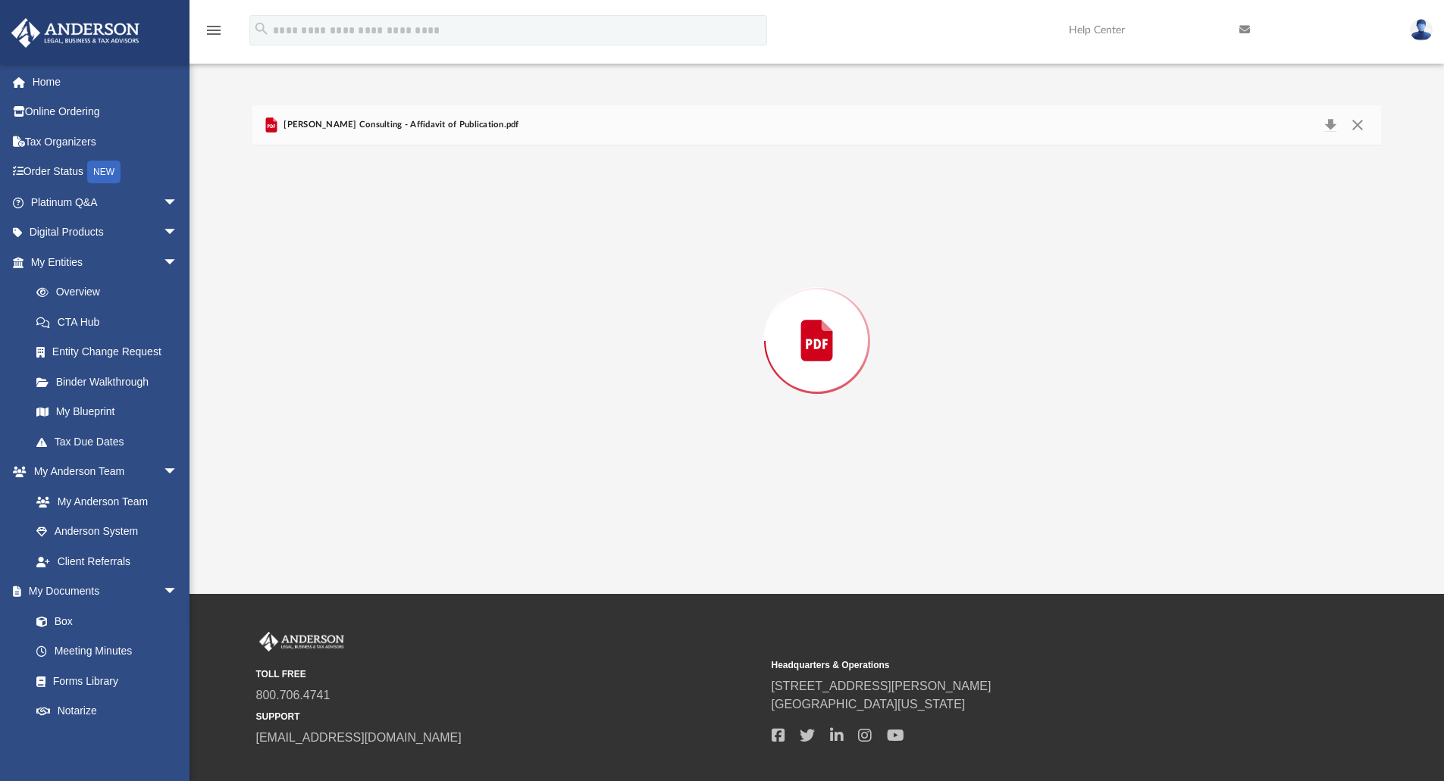
click at [402, 489] on div "Preview" at bounding box center [816, 340] width 1129 height 391
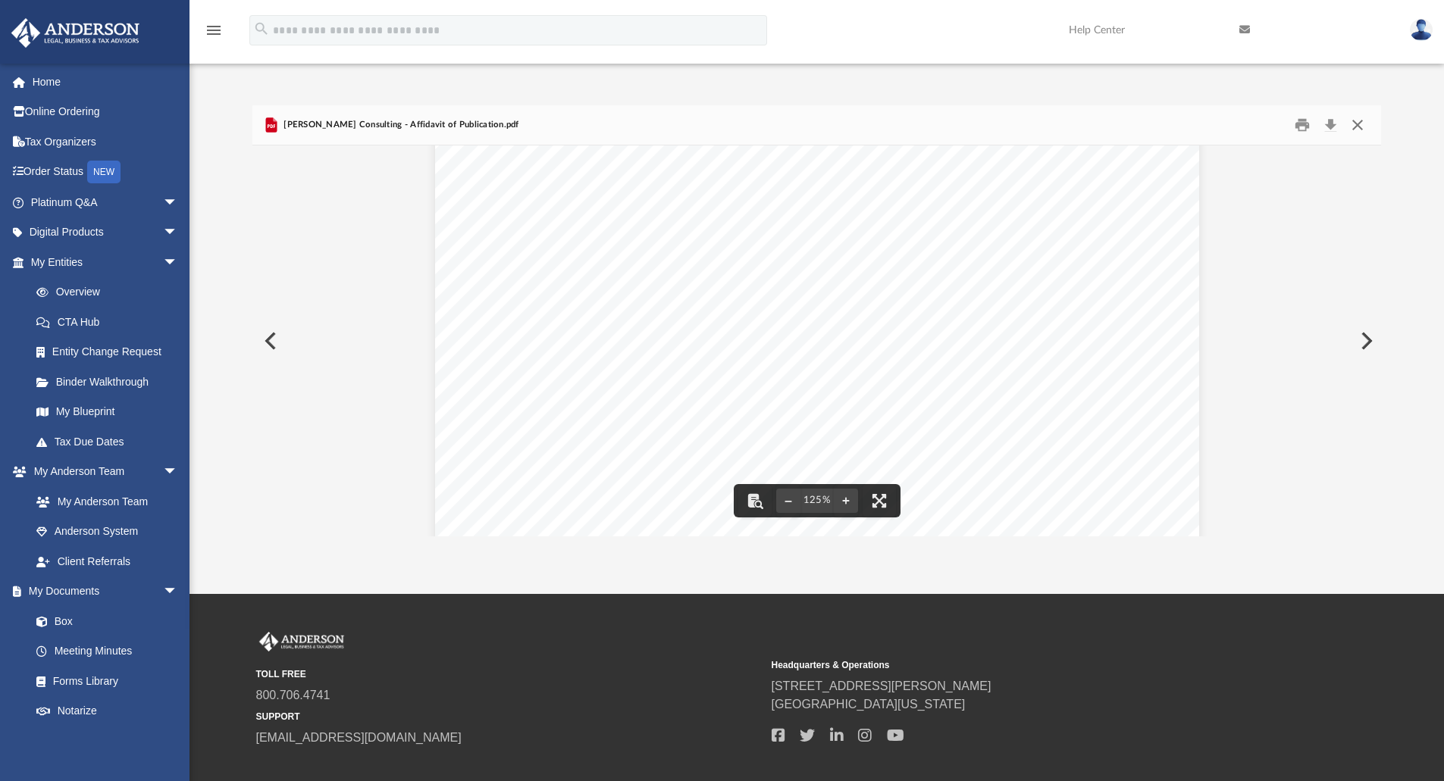
click at [1359, 125] on button "Close" at bounding box center [1357, 125] width 27 height 23
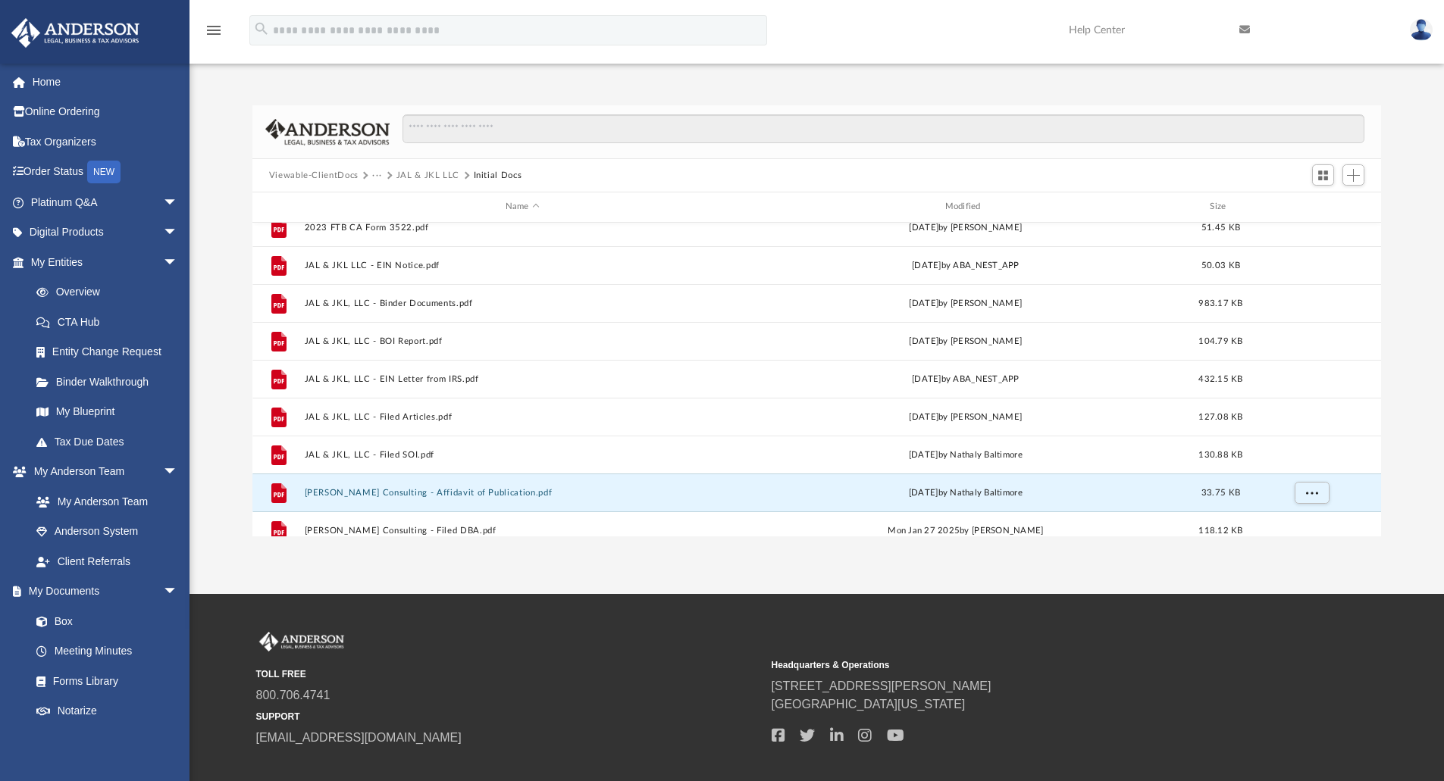
scroll to position [179, 0]
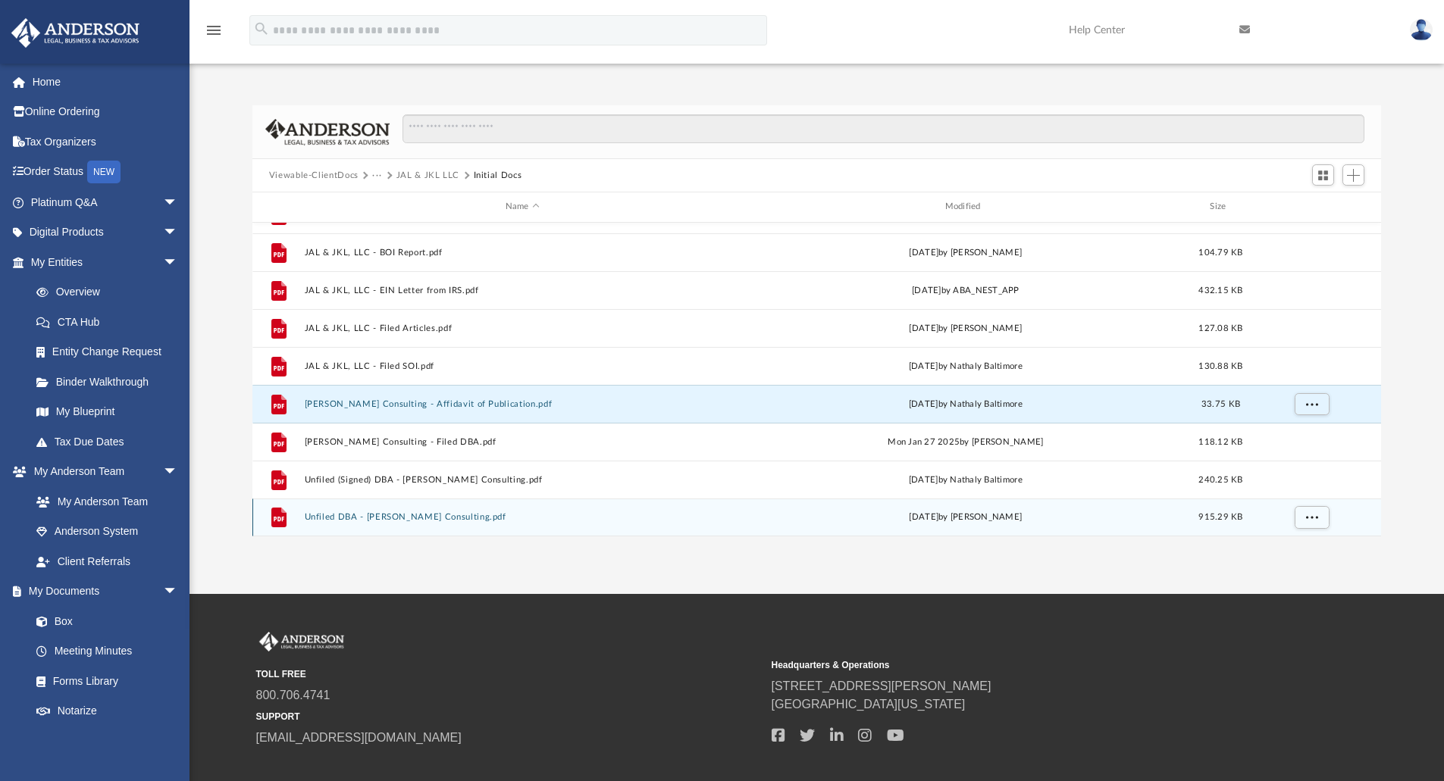
click at [368, 515] on button "Unfiled DBA - Jennifer Lloyd Consulting.pdf" at bounding box center [522, 517] width 436 height 10
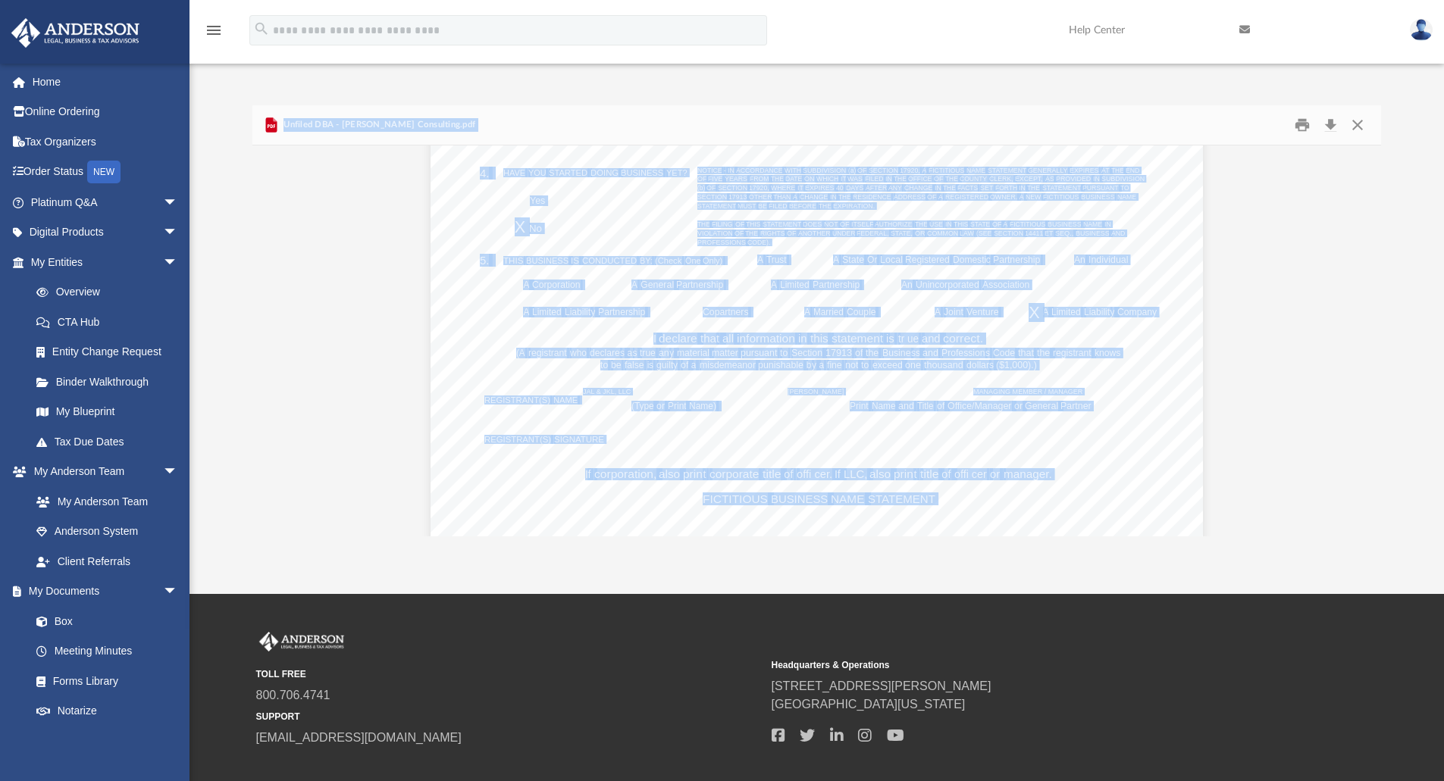
scroll to position [630, 0]
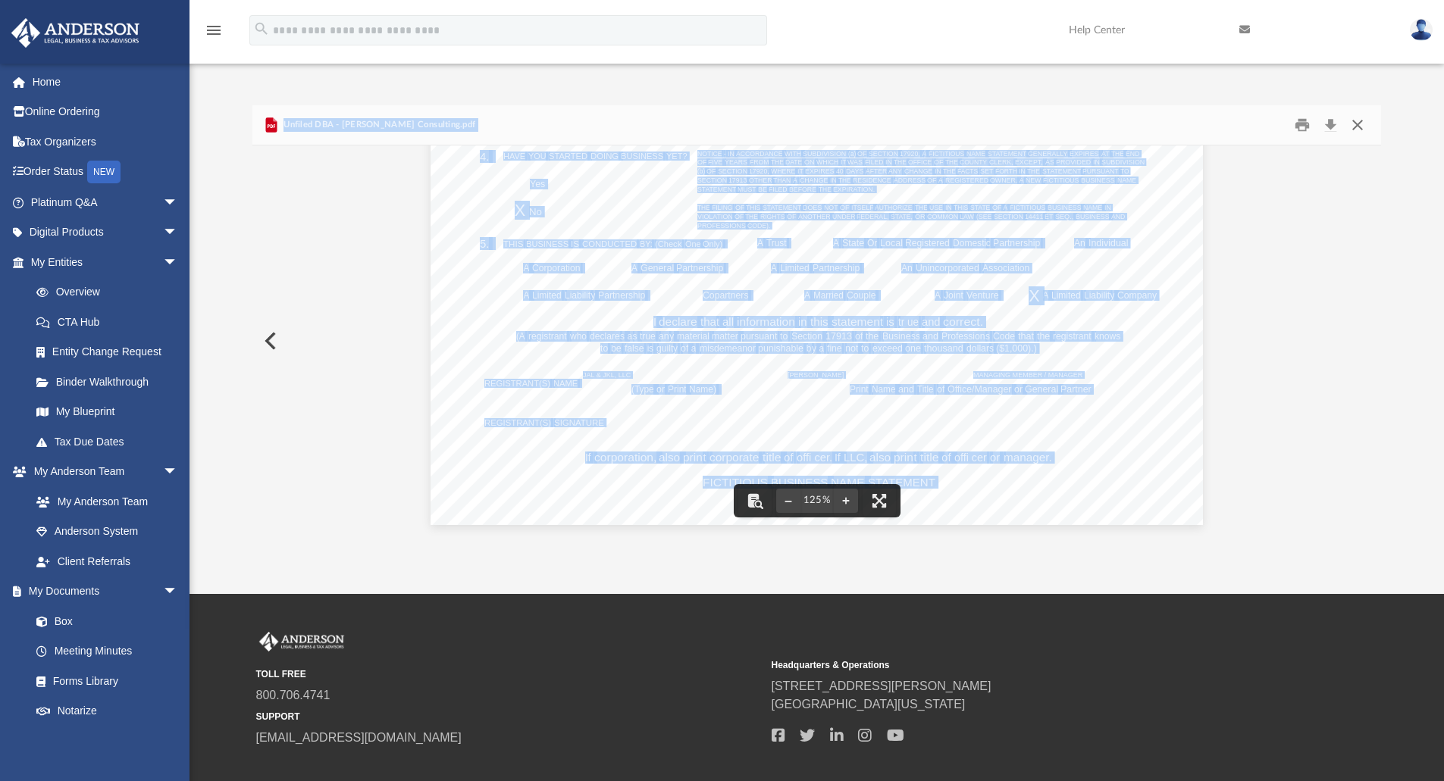
click at [1355, 127] on button "Close" at bounding box center [1357, 125] width 27 height 23
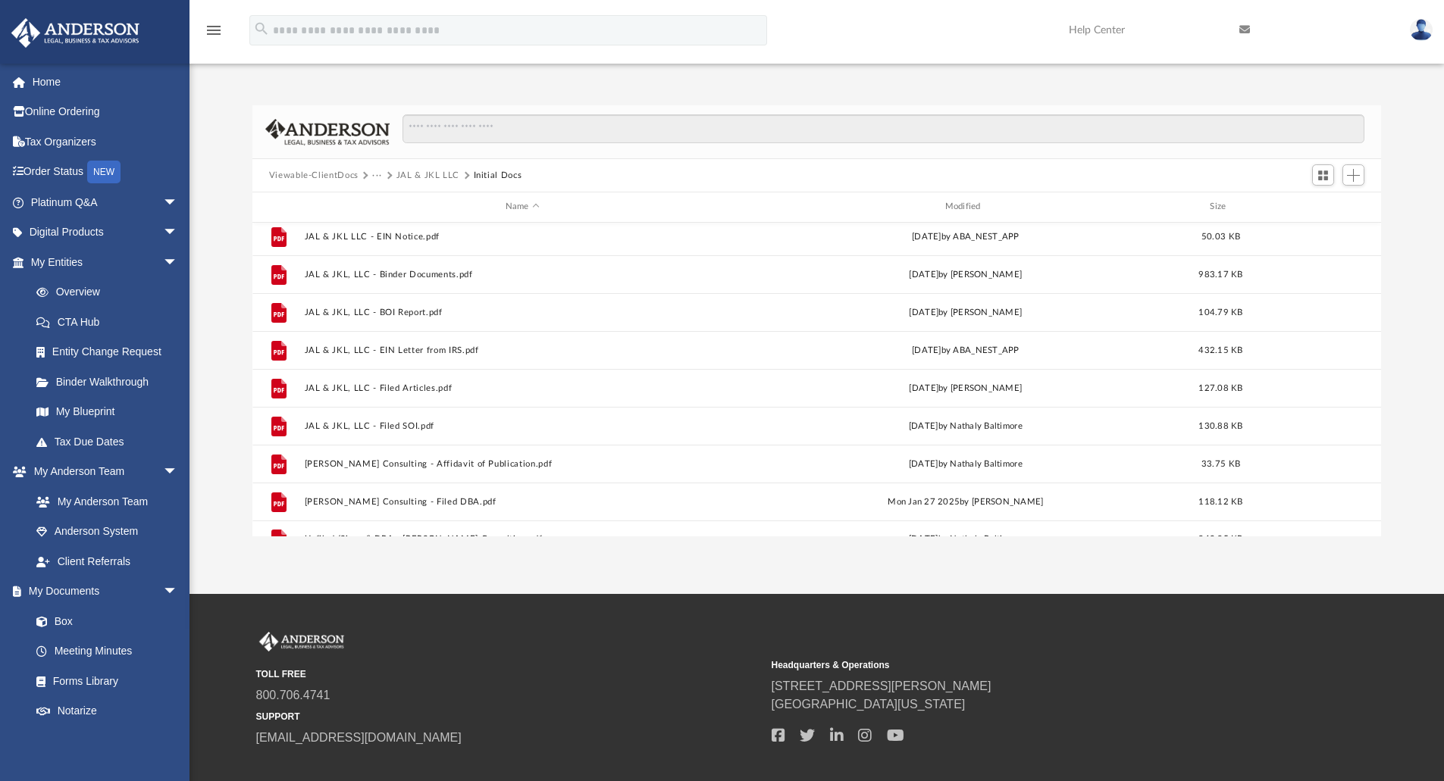
scroll to position [0, 0]
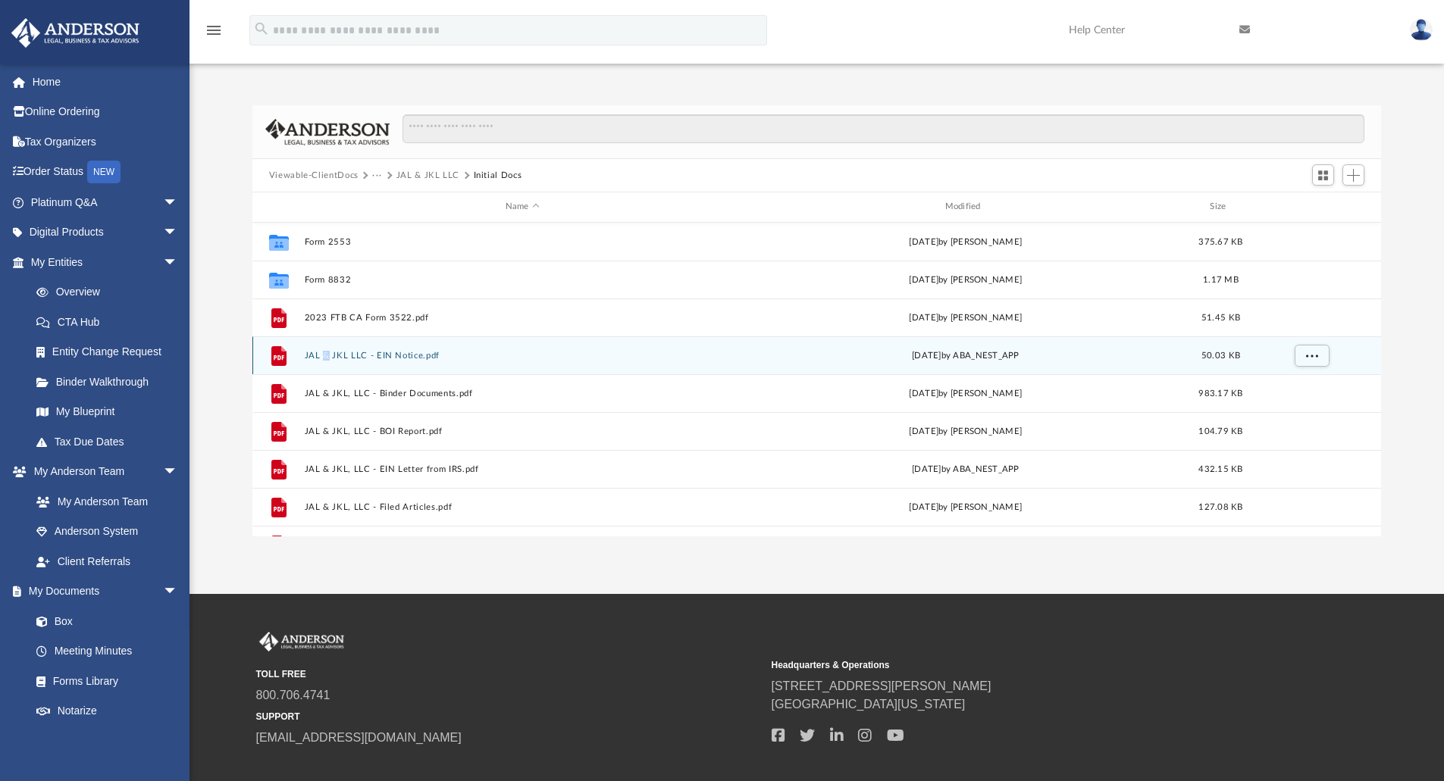
click at [326, 354] on div "File JAL & JKL LLC - EIN Notice.pdf Tue May 21 2024 by ABA_NEST_APP 50.03 KB" at bounding box center [816, 355] width 1129 height 38
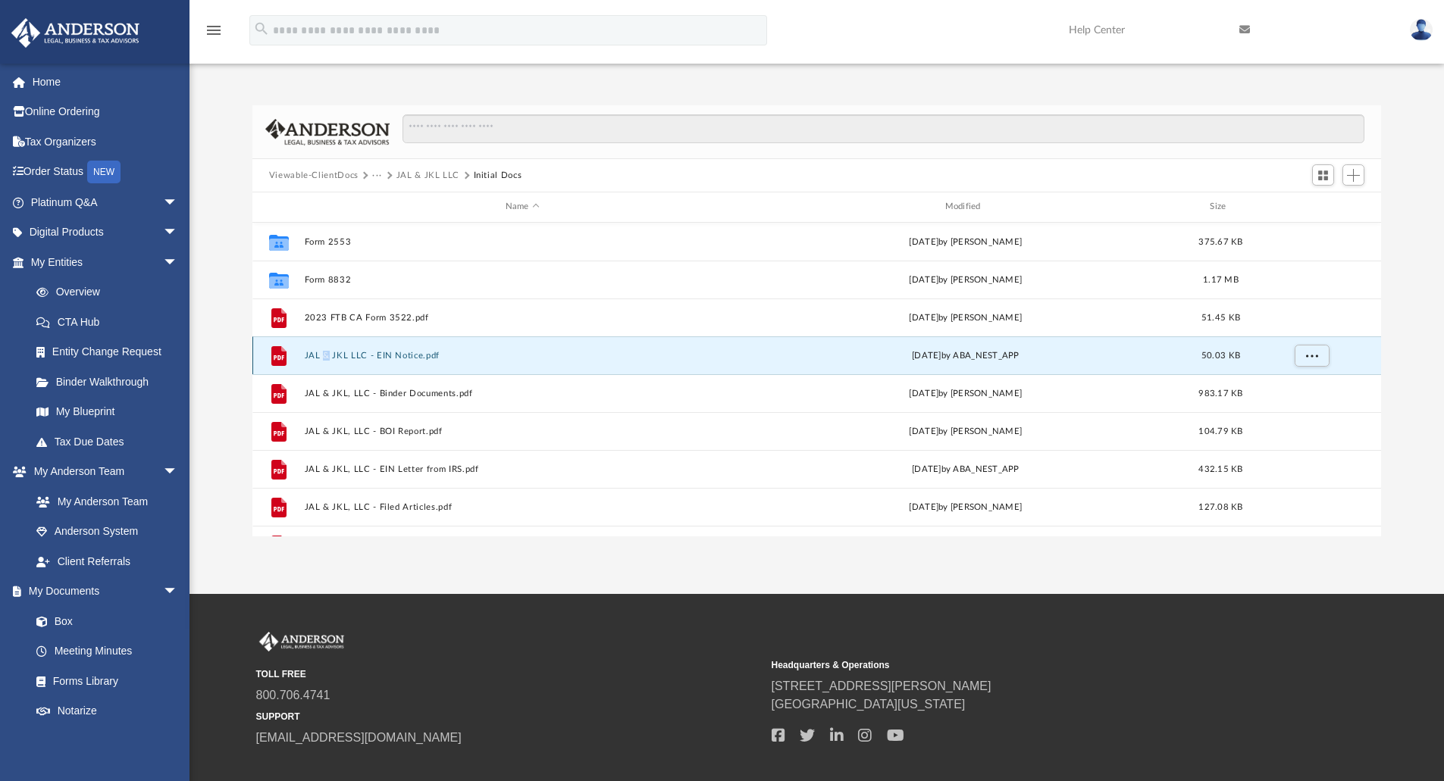
click at [326, 354] on button "JAL & JKL LLC - EIN Notice.pdf" at bounding box center [522, 356] width 436 height 10
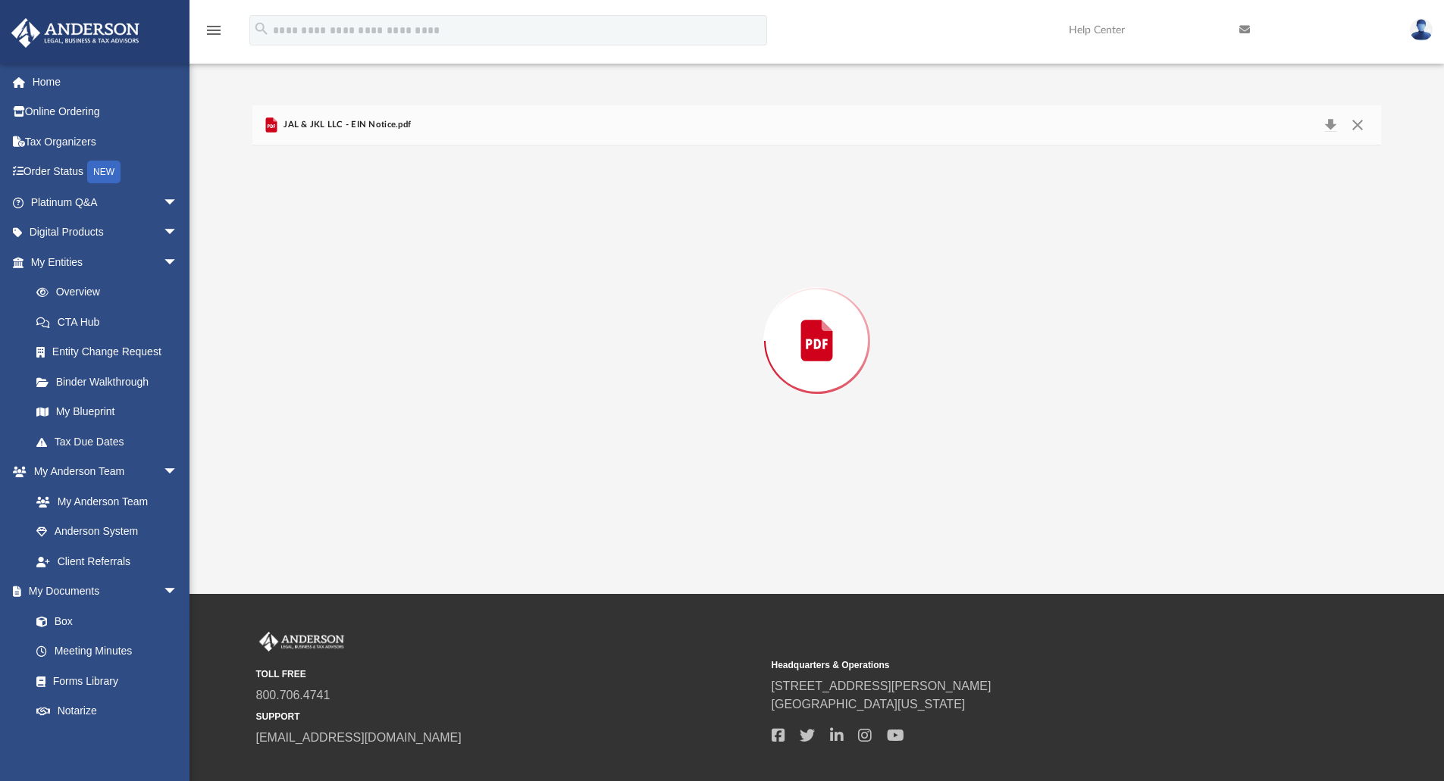
click at [326, 354] on div "Preview" at bounding box center [816, 340] width 1129 height 391
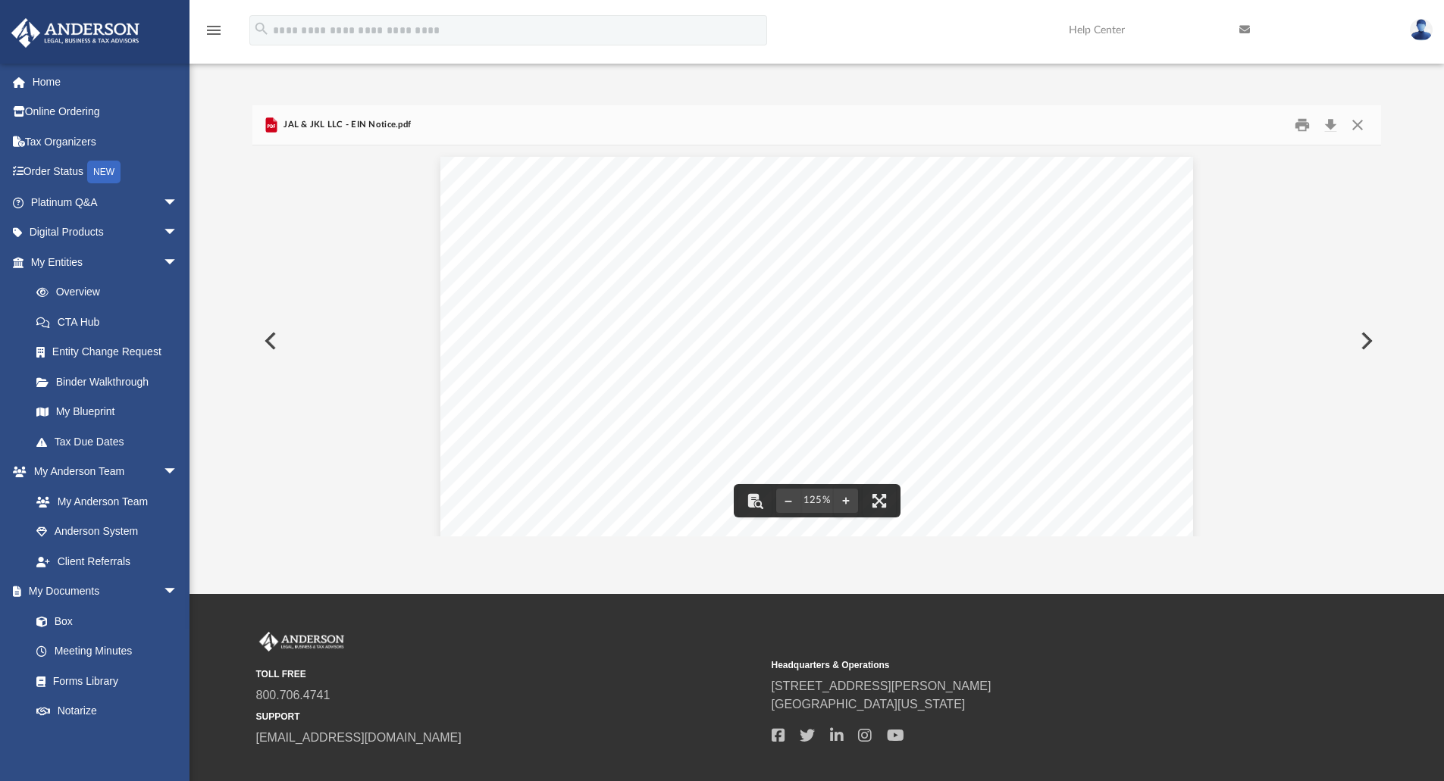
click at [265, 340] on button "Preview" at bounding box center [268, 341] width 33 height 42
click at [1353, 128] on button "Close" at bounding box center [1357, 125] width 27 height 23
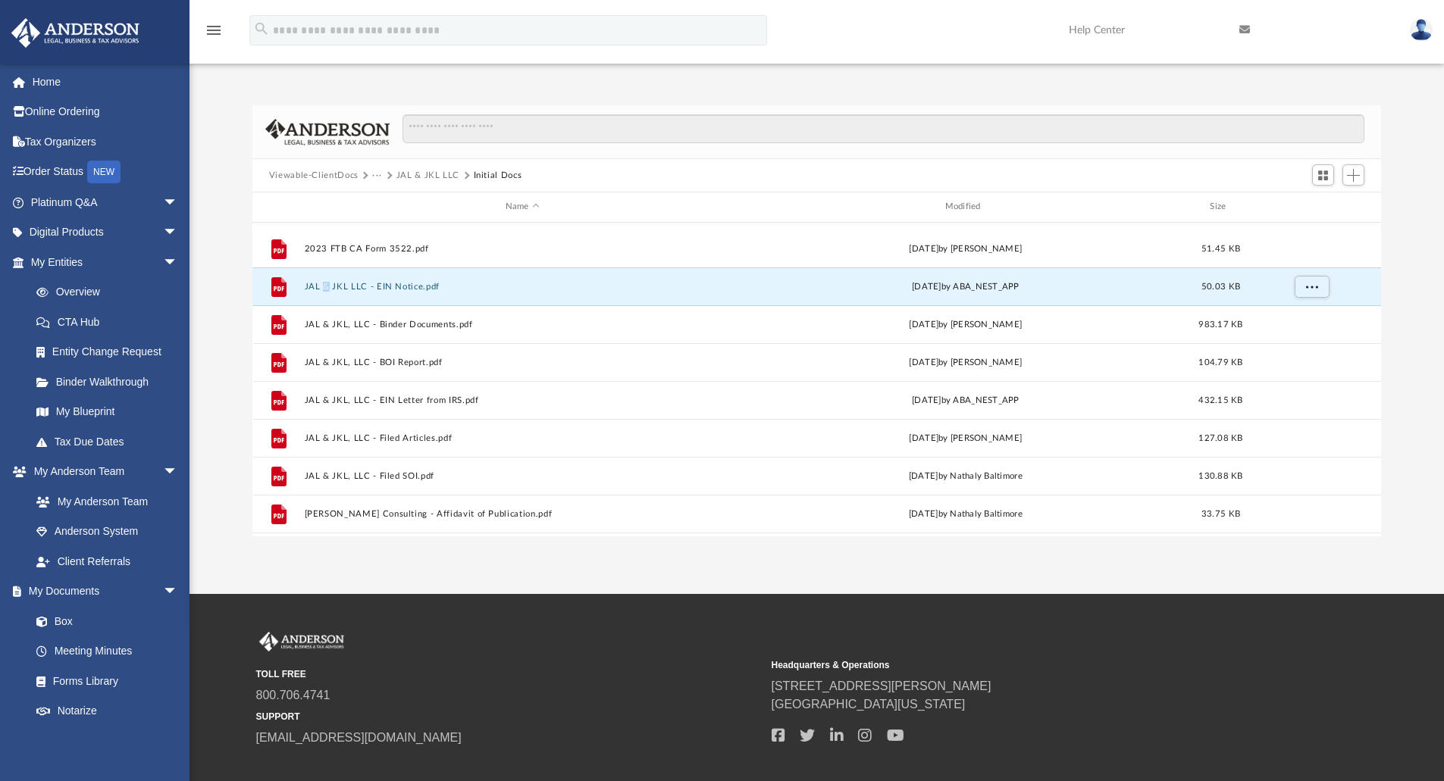
scroll to position [179, 0]
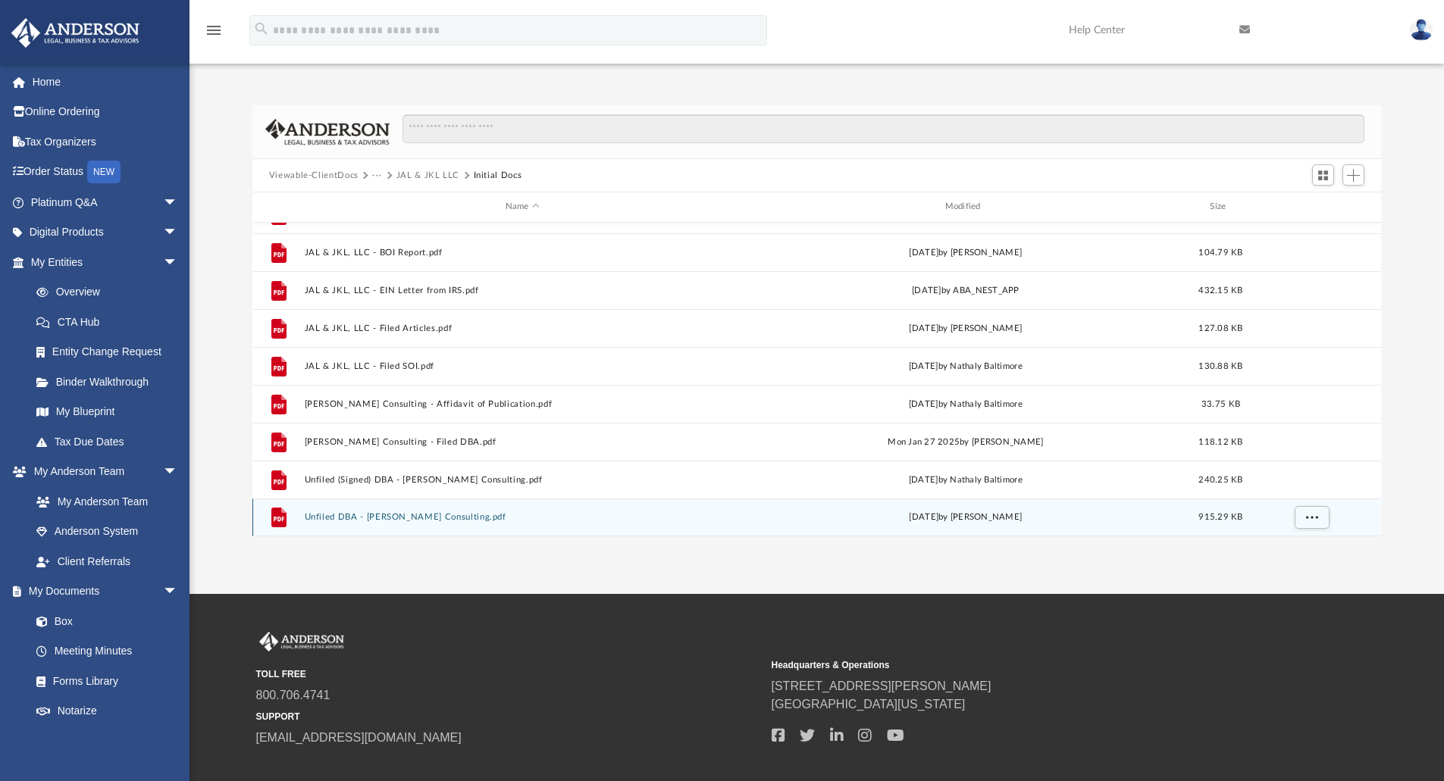
click at [365, 515] on button "Unfiled DBA - Jennifer Lloyd Consulting.pdf" at bounding box center [522, 517] width 436 height 10
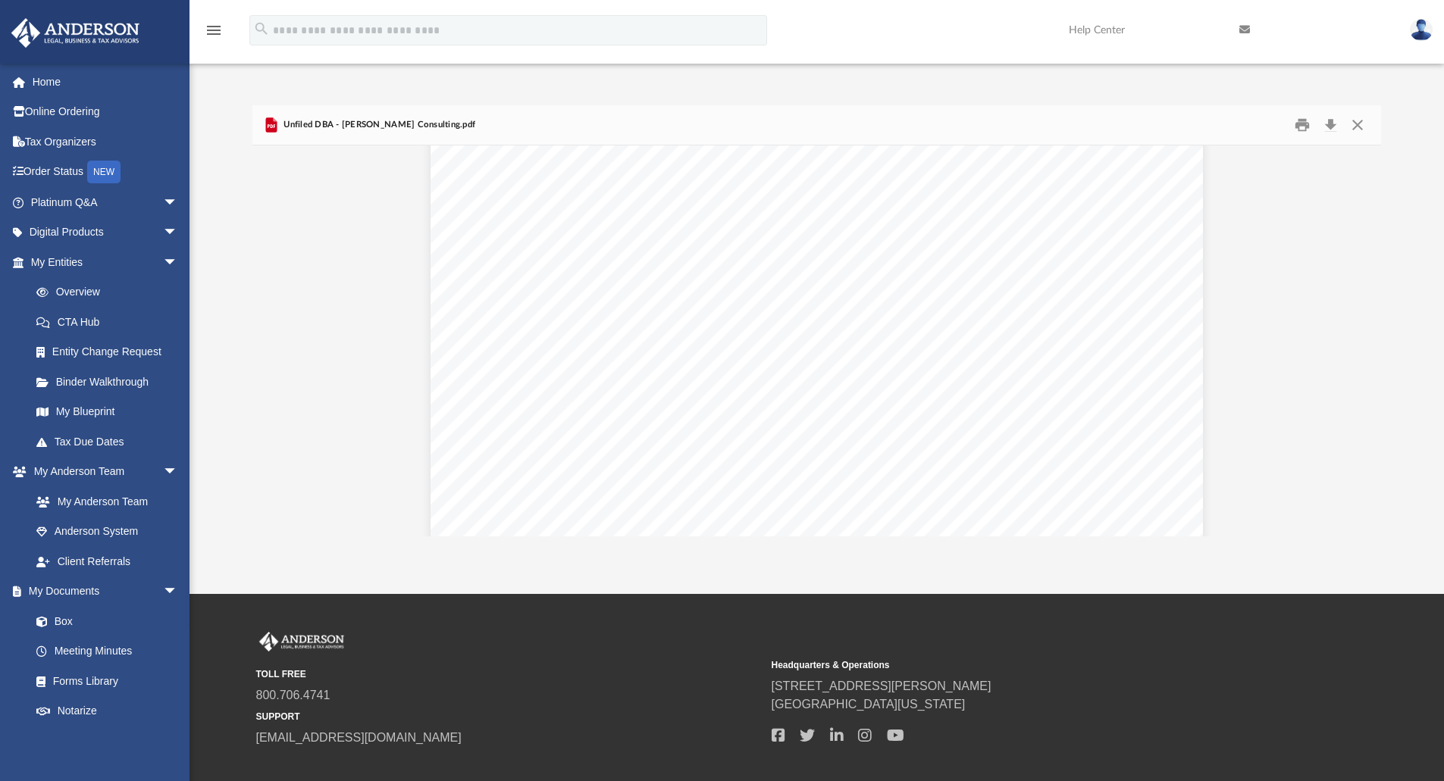
scroll to position [630, 0]
click at [1362, 129] on button "Close" at bounding box center [1357, 125] width 27 height 23
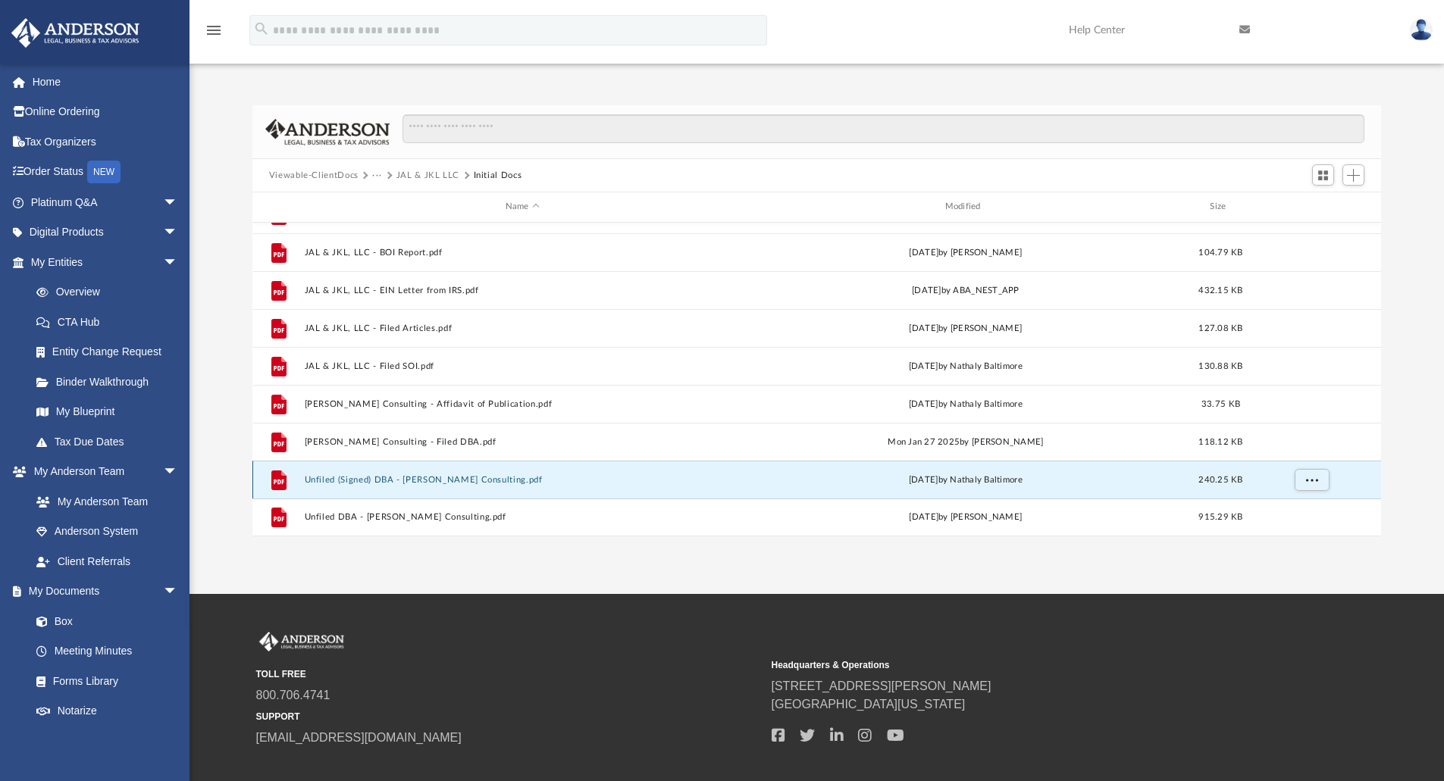
click at [352, 477] on button "Unfiled (Signed) DBA - Jennifer Lloyd Consulting.pdf" at bounding box center [522, 480] width 436 height 10
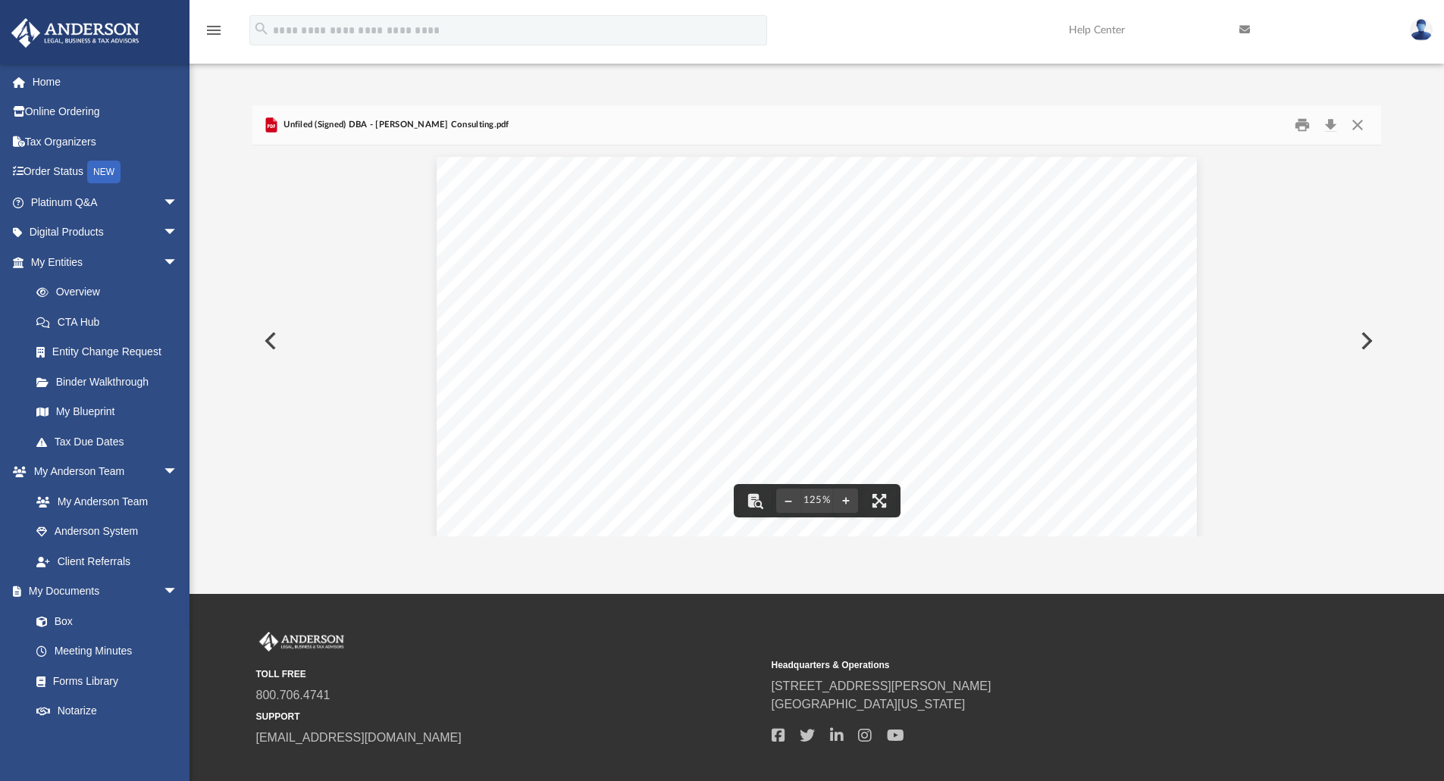
click at [263, 348] on button "Preview" at bounding box center [268, 341] width 33 height 42
drag, startPoint x: 267, startPoint y: 343, endPoint x: 635, endPoint y: 331, distance: 368.5
click at [466, 348] on div "1 / 2 125%" at bounding box center [816, 340] width 1129 height 391
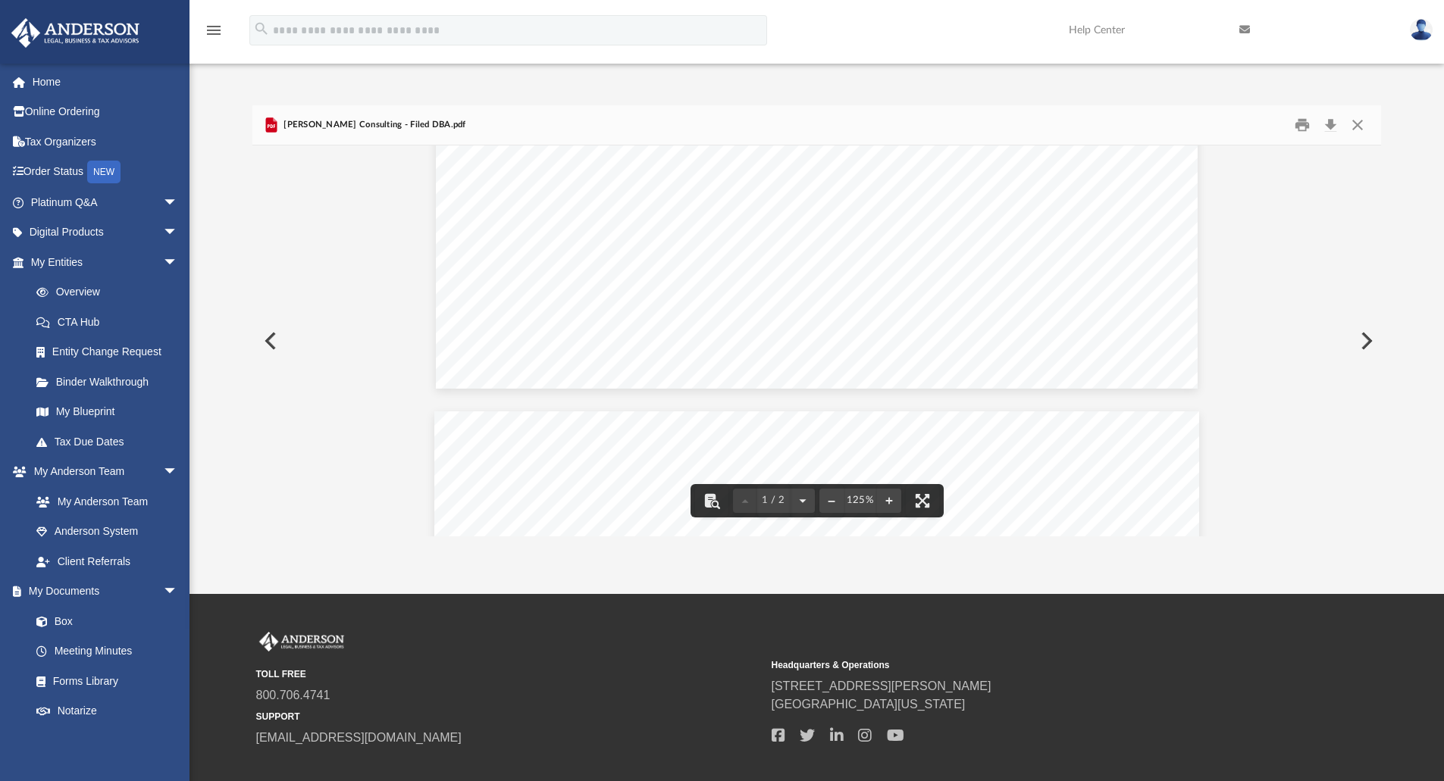
drag, startPoint x: 1377, startPoint y: 328, endPoint x: 1369, endPoint y: 401, distance: 73.1
click at [1369, 401] on div "1 / 2 125%" at bounding box center [816, 340] width 1129 height 391
drag, startPoint x: 1375, startPoint y: 354, endPoint x: 1365, endPoint y: 427, distance: 74.2
click at [1365, 427] on div "1 / 2 125%" at bounding box center [816, 340] width 1129 height 391
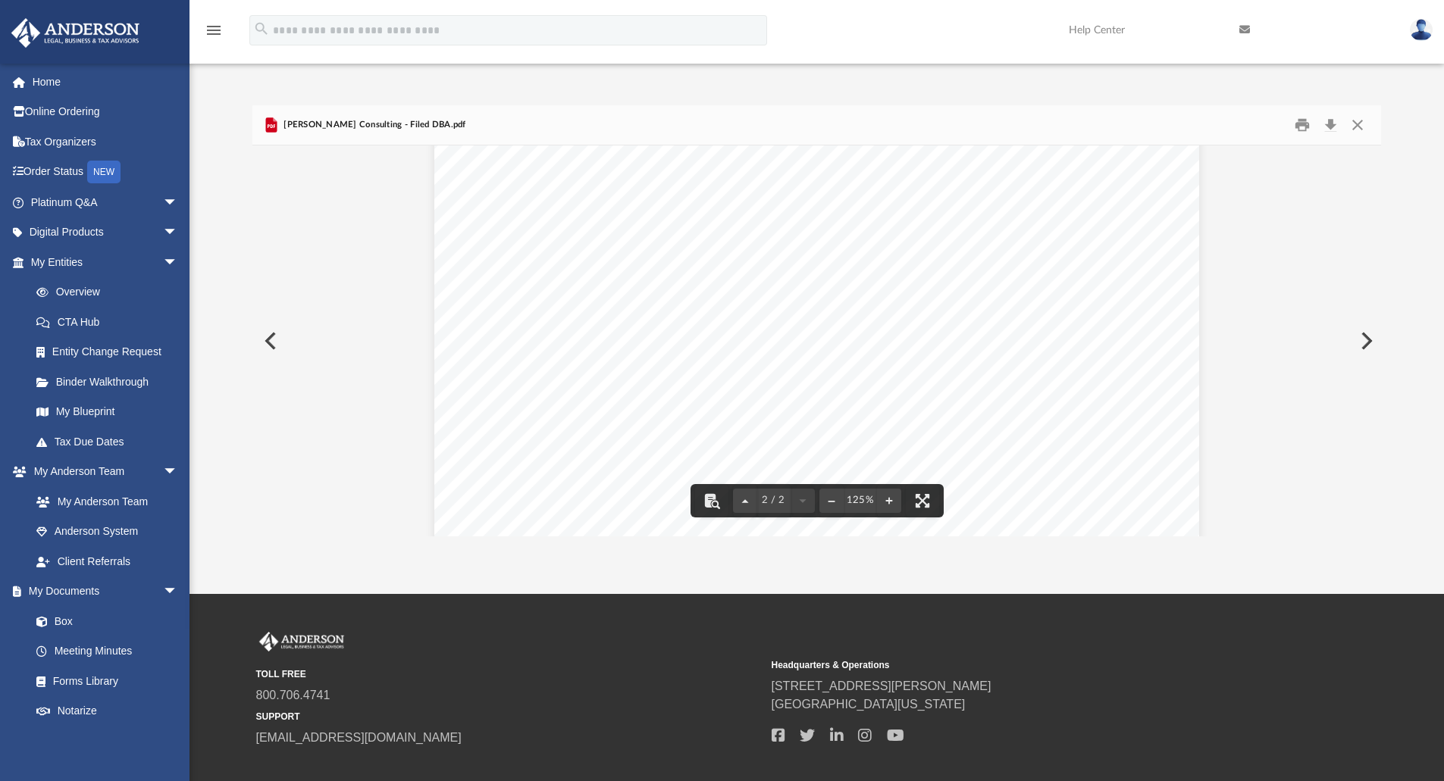
click at [267, 340] on button "Preview" at bounding box center [268, 341] width 33 height 42
drag, startPoint x: 1382, startPoint y: 280, endPoint x: 1367, endPoint y: 439, distance: 159.9
click at [1367, 439] on div "Difficulty viewing your box folder? You can also access your account directly o…" at bounding box center [816, 320] width 1254 height 431
click at [277, 340] on button "Preview" at bounding box center [268, 341] width 33 height 42
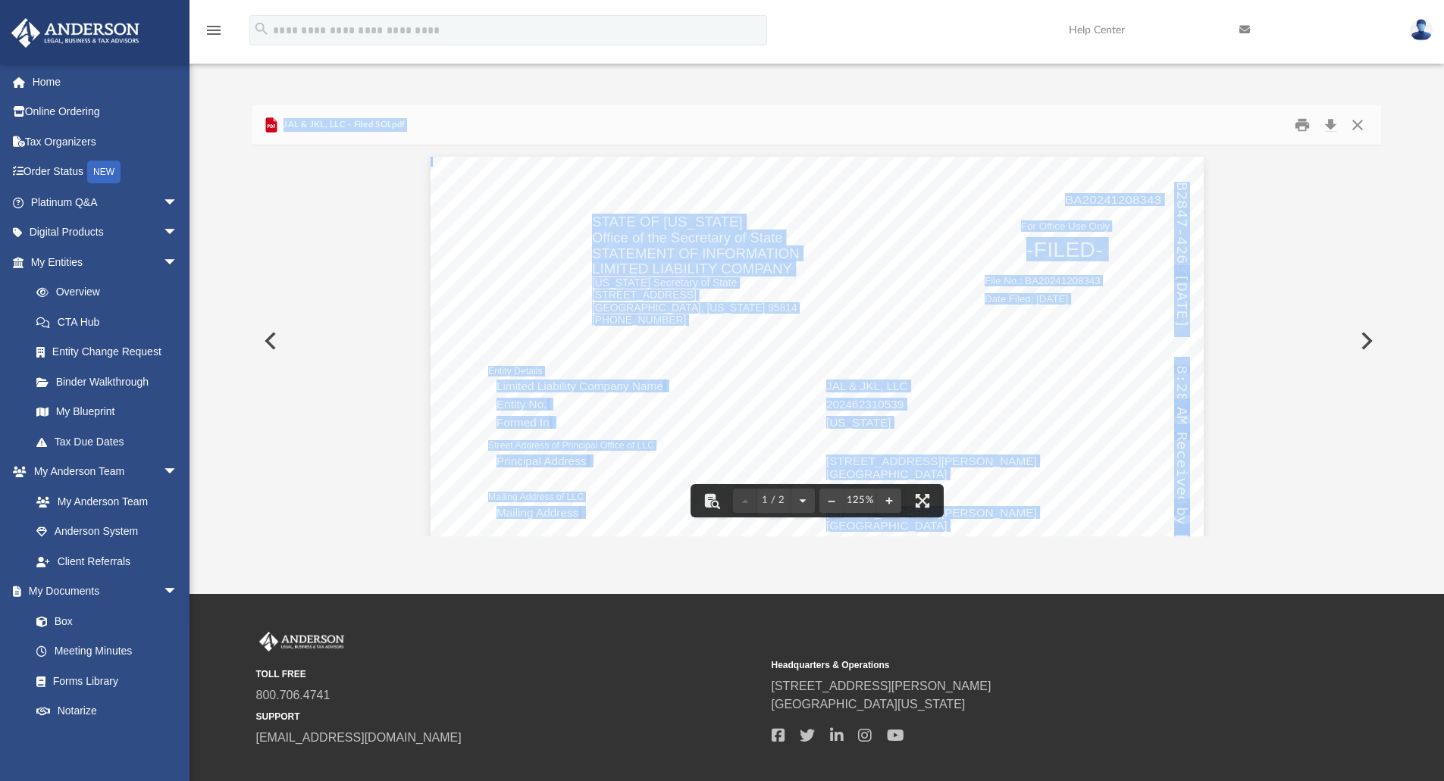
click at [803, 274] on div "BA20241208343 Entity Details Limited Liability Company Name JAL & JKL, LLC Enti…" at bounding box center [816, 657] width 773 height 1000
click at [265, 347] on button "Preview" at bounding box center [268, 341] width 33 height 42
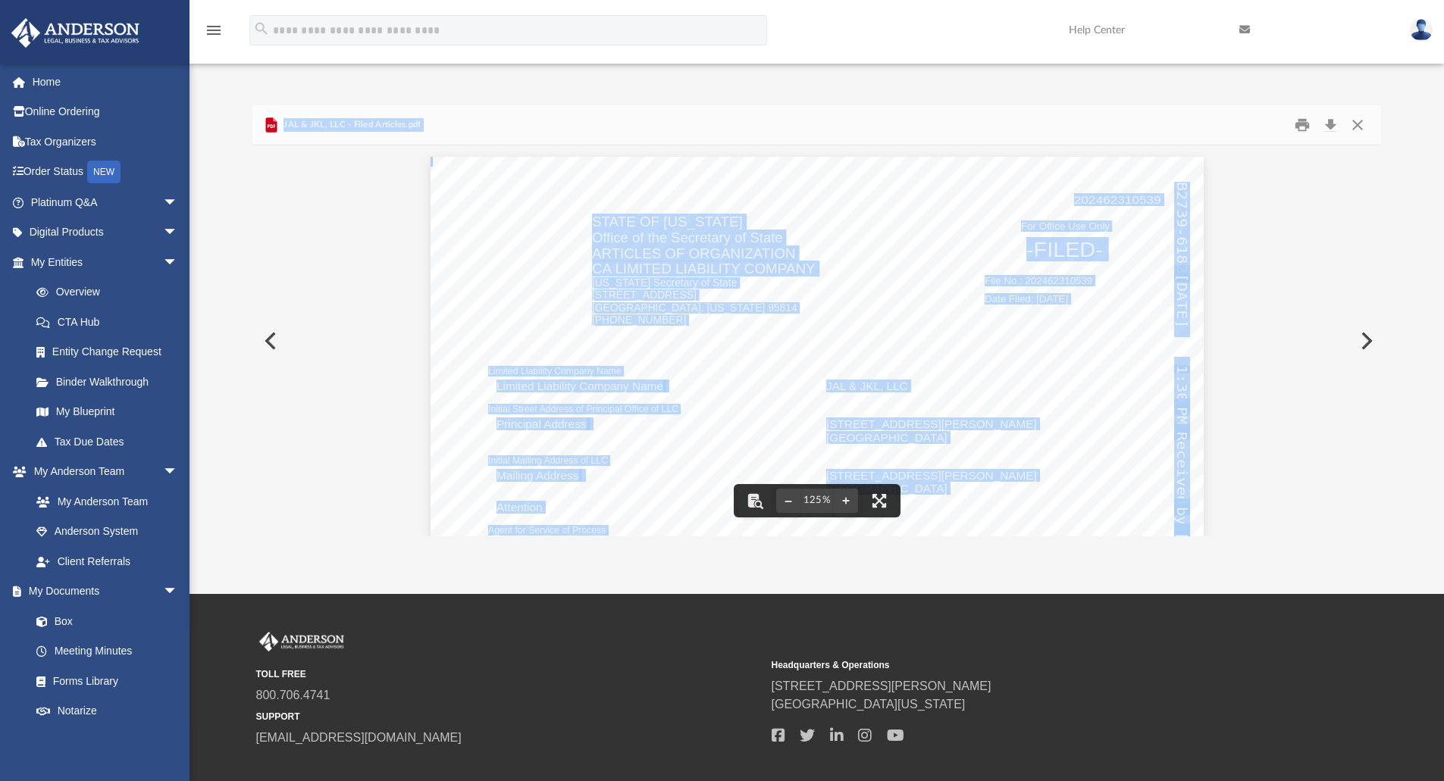
click at [266, 348] on button "Preview" at bounding box center [268, 341] width 33 height 42
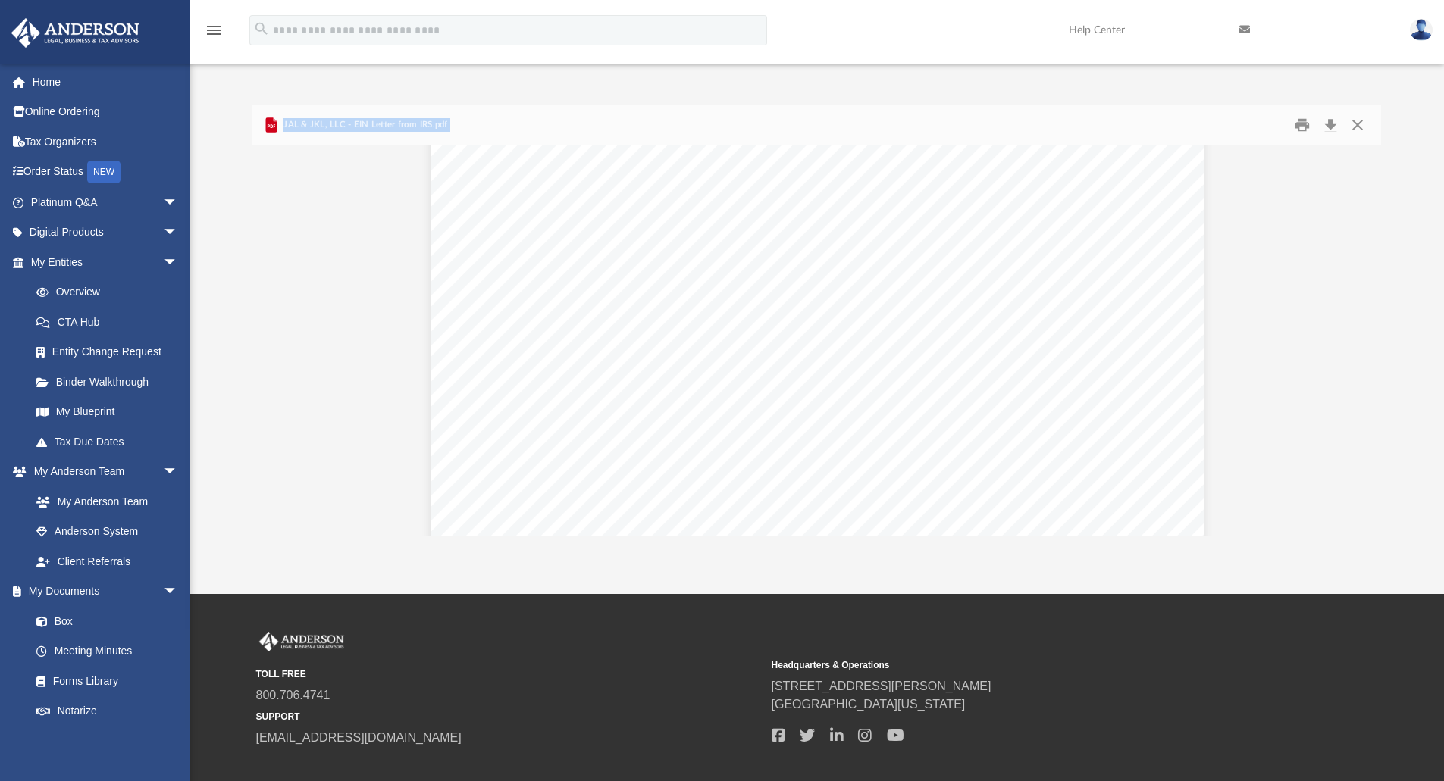
scroll to position [418, 0]
